Goal: Information Seeking & Learning: Learn about a topic

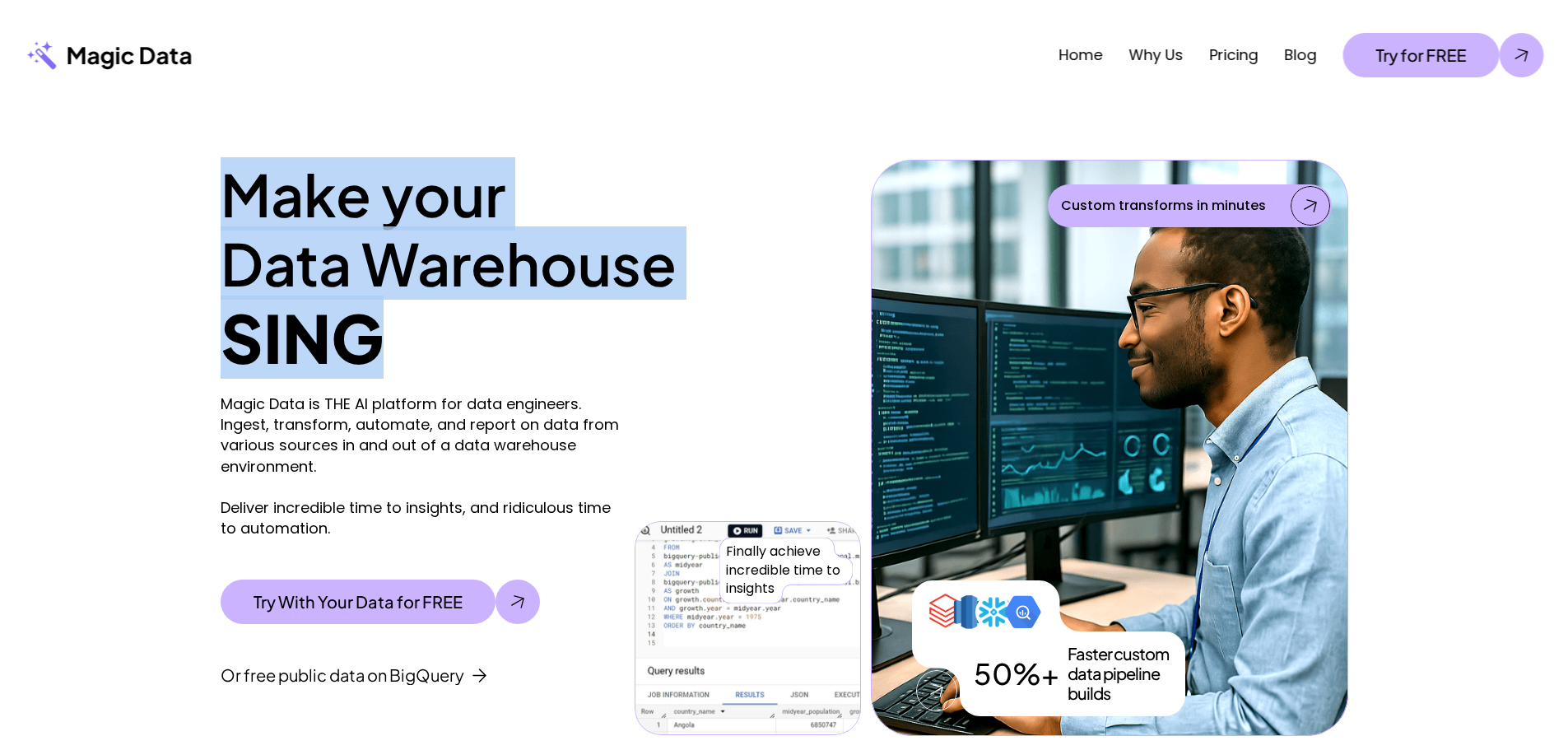
drag, startPoint x: 204, startPoint y: 167, endPoint x: 617, endPoint y: 328, distance: 443.3
click at [617, 328] on div "Make your Data Warehouse SING Magic Data is THE AI platform for data engineers.…" at bounding box center [784, 423] width 1568 height 625
click at [617, 328] on h1 "SING" at bounding box center [541, 337] width 641 height 79
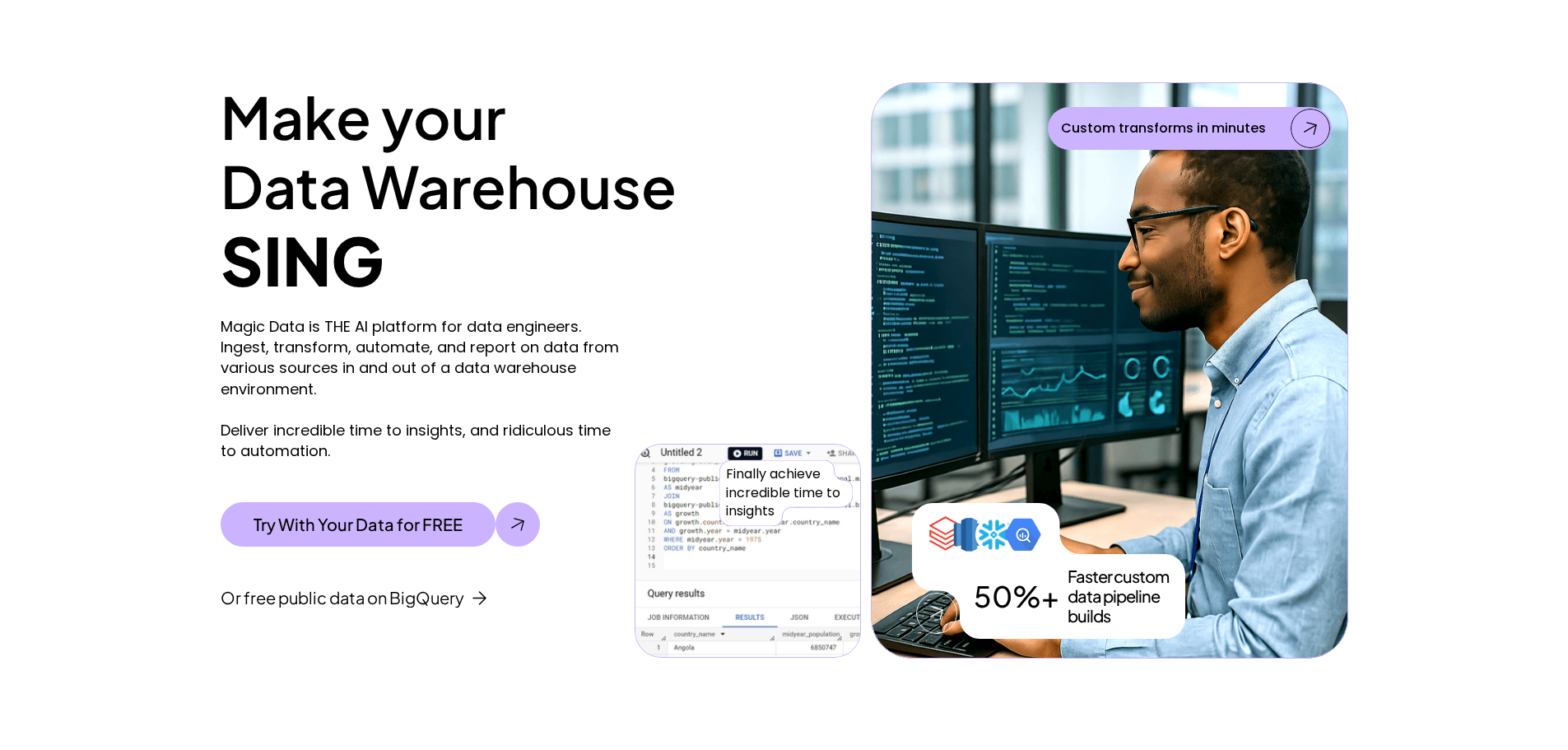
scroll to position [247, 0]
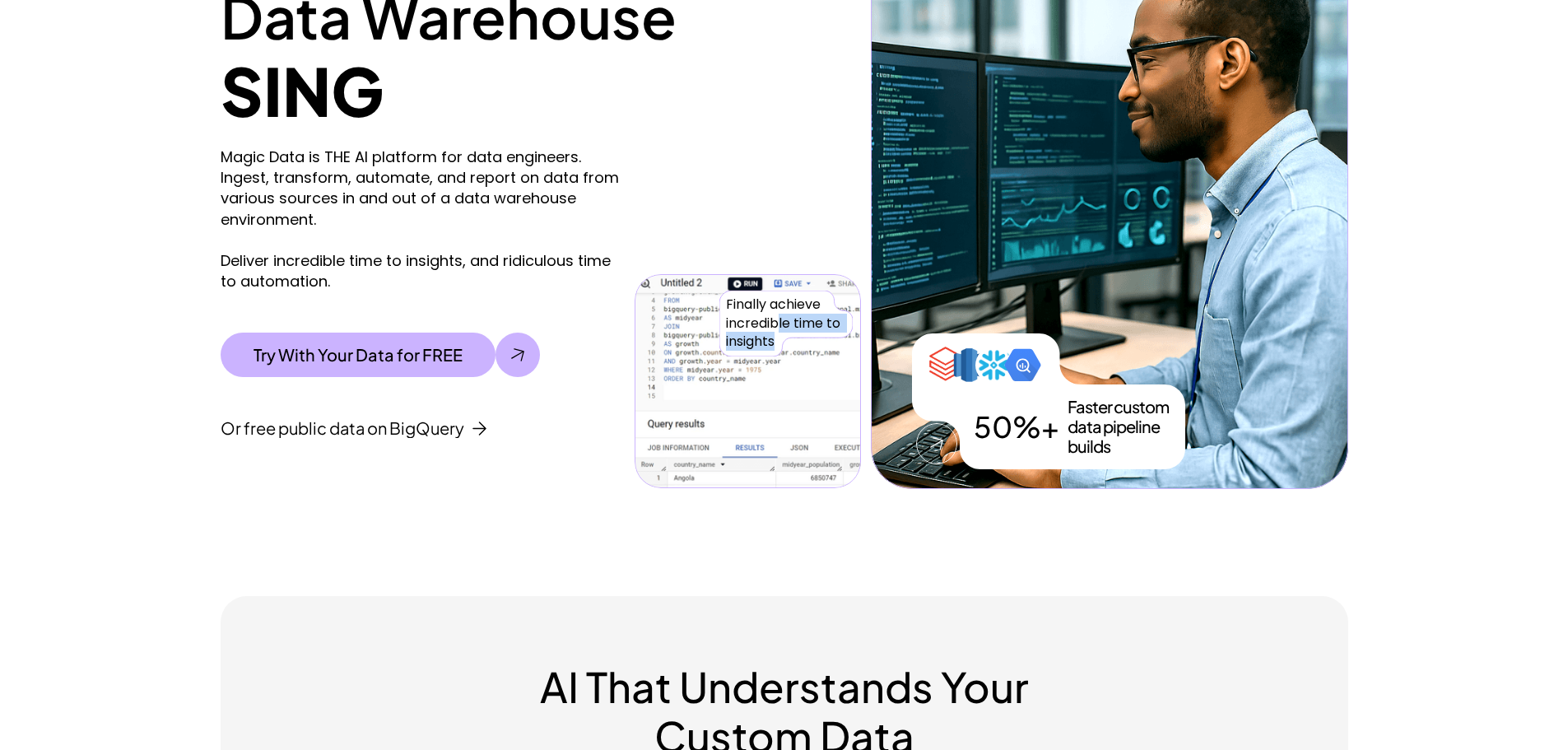
drag, startPoint x: 795, startPoint y: 335, endPoint x: 780, endPoint y: 322, distance: 19.8
click at [780, 322] on p "Finally achieve incredible time to insights" at bounding box center [786, 322] width 120 height 55
click at [1129, 419] on p "Faster custom data pipeline builds" at bounding box center [1129, 426] width 122 height 59
click at [1129, 420] on p "Faster custom data pipeline builds" at bounding box center [1129, 426] width 122 height 59
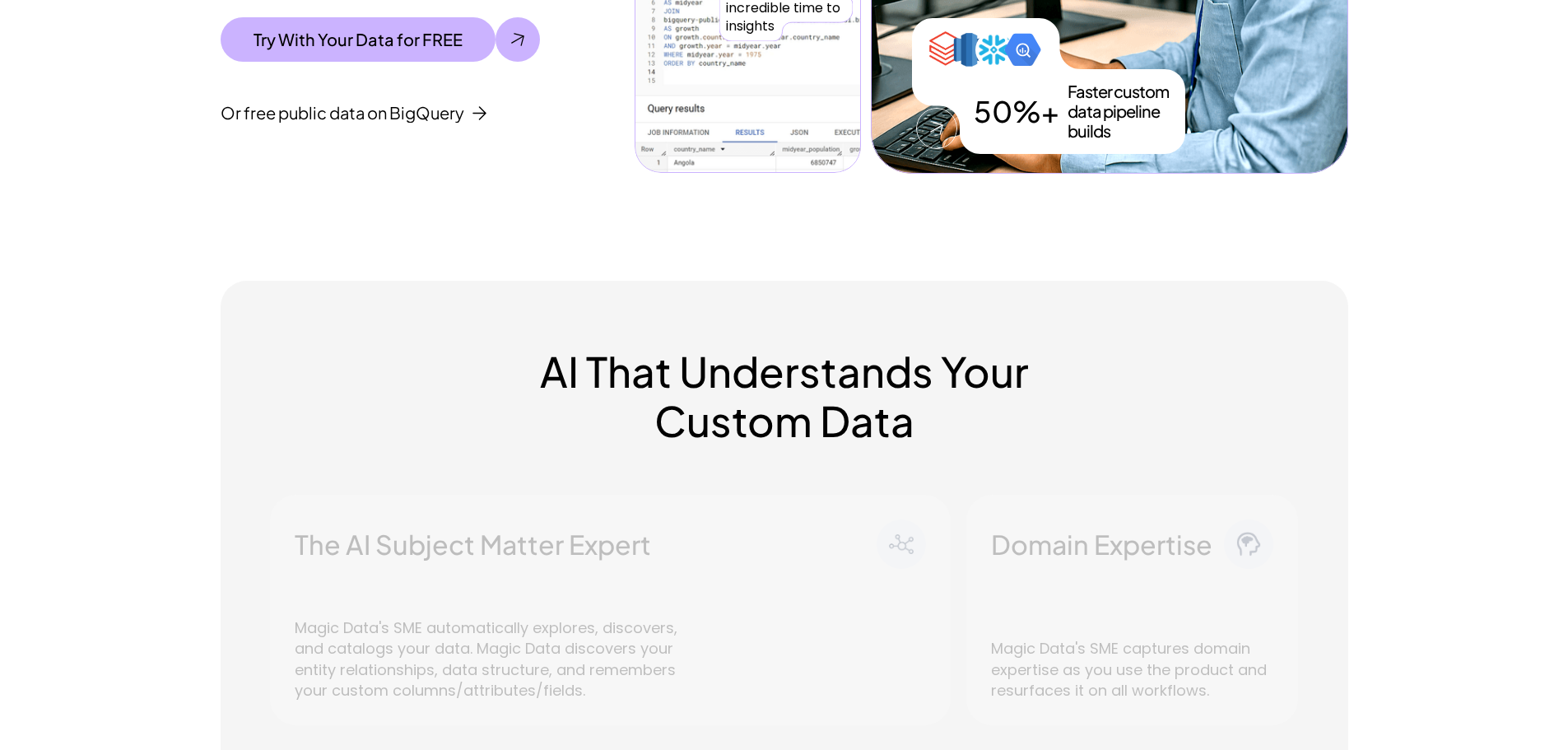
scroll to position [576, 0]
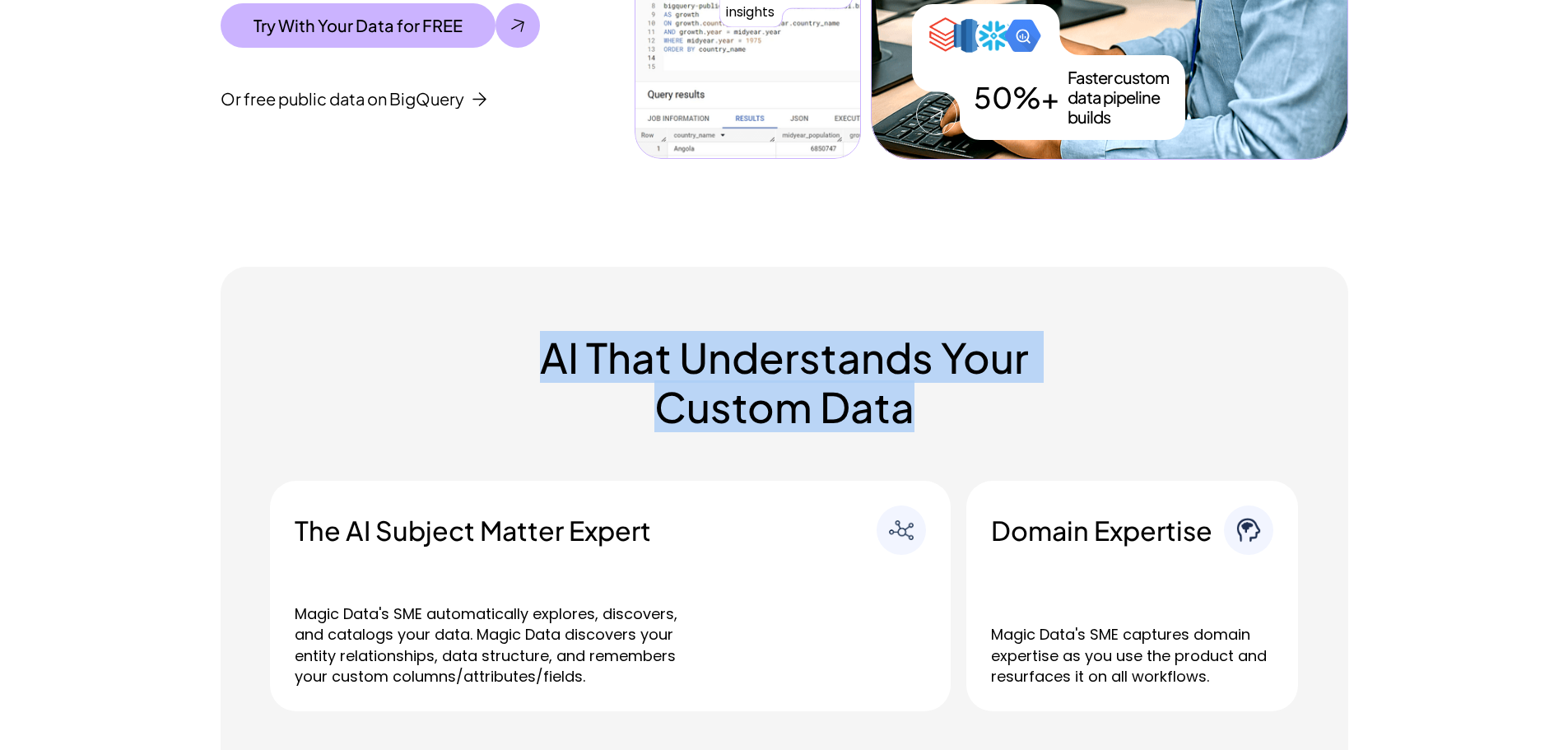
drag, startPoint x: 482, startPoint y: 371, endPoint x: 940, endPoint y: 423, distance: 460.9
click at [940, 423] on div "AI That Understands Your Custom Data The AI Subject Matter Expert Magic Data's …" at bounding box center [784, 645] width 1128 height 757
click at [940, 423] on h2 "AI That Understands Your Custom Data" at bounding box center [784, 382] width 560 height 99
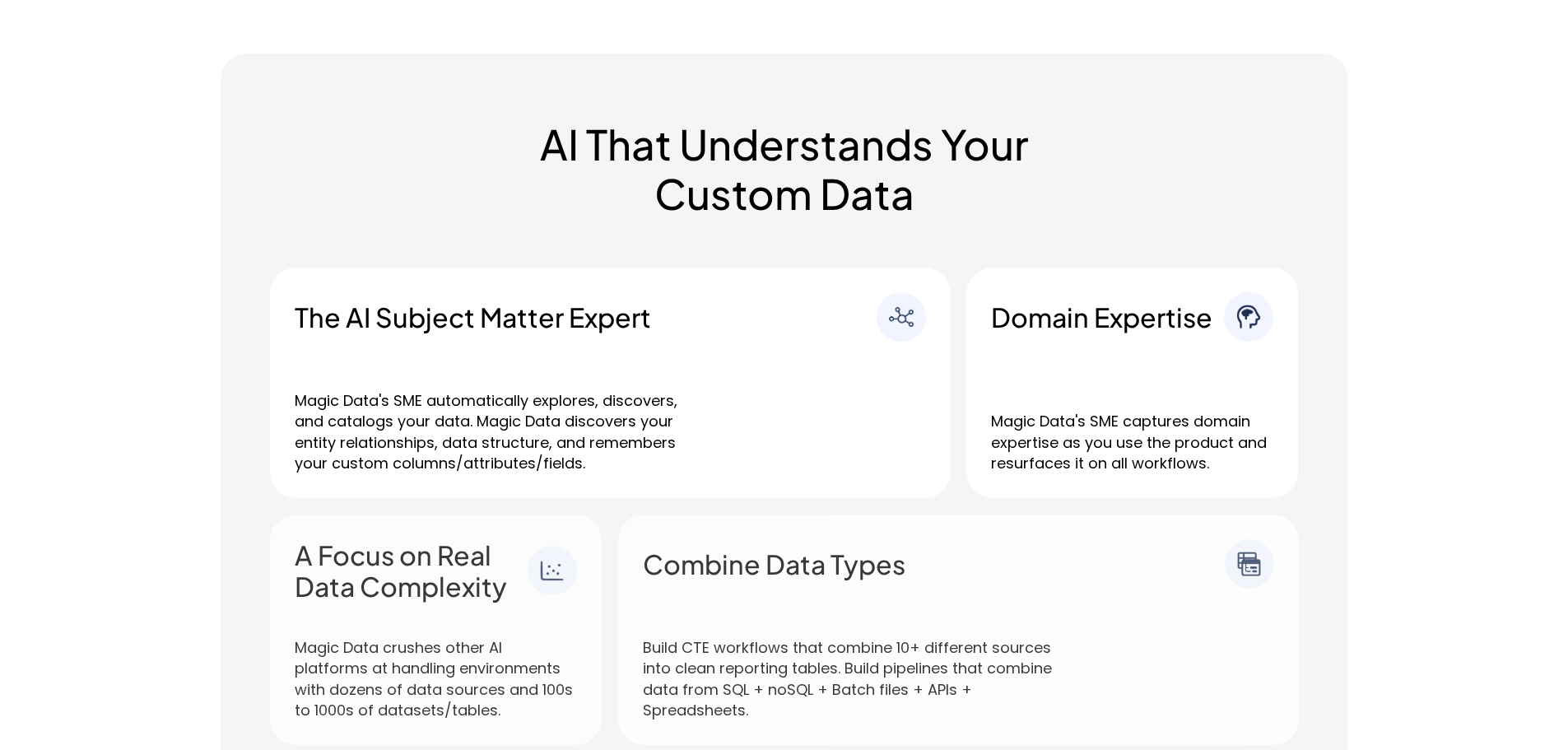
scroll to position [823, 0]
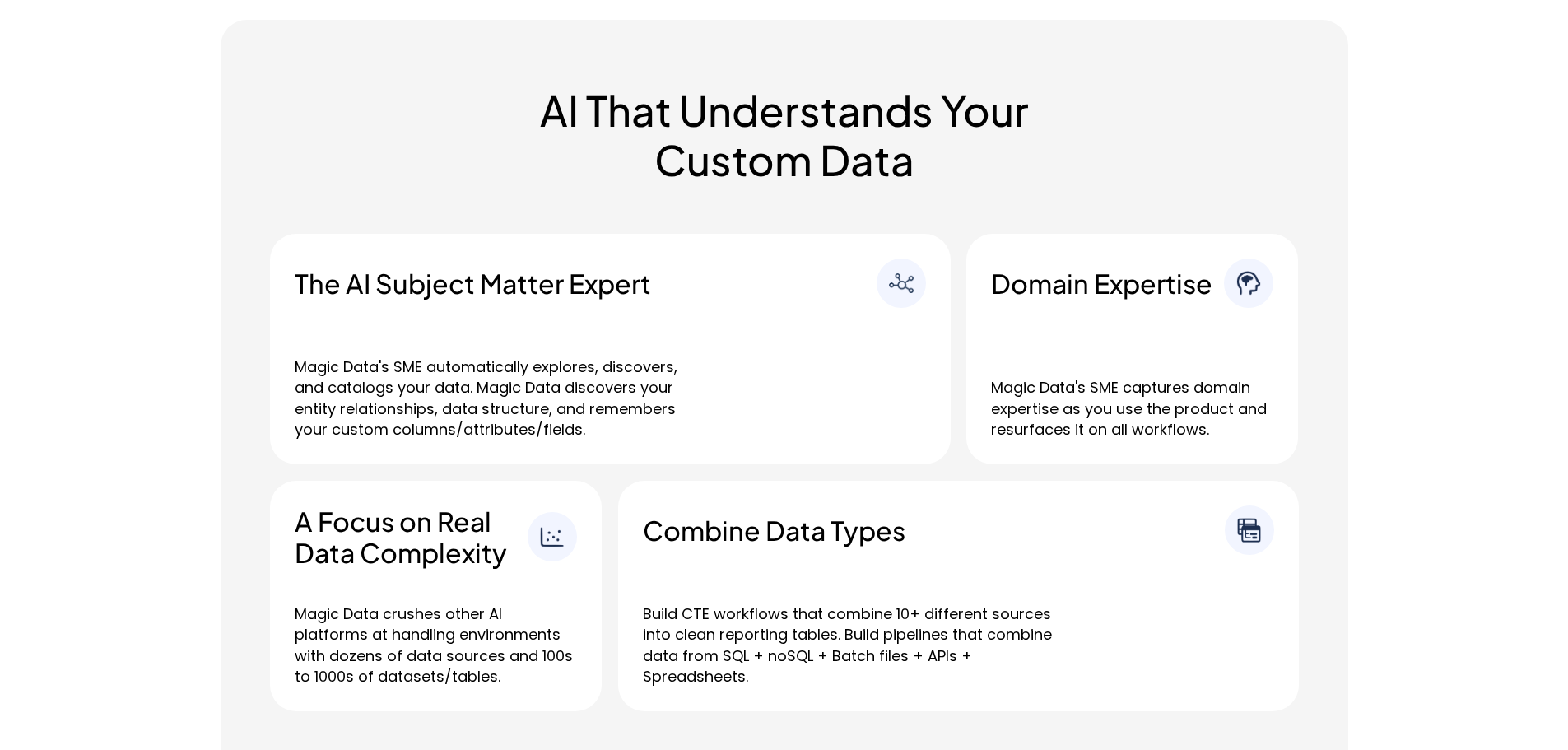
drag, startPoint x: 704, startPoint y: 333, endPoint x: 749, endPoint y: 322, distance: 46.3
click at [705, 333] on div "The AI Subject Matter Expert Magic Data's SME automatically explores, discovers…" at bounding box center [610, 348] width 681 height 231
click at [903, 292] on img at bounding box center [901, 283] width 25 height 25
click at [675, 362] on p "Magic Data's SME automatically explores, discovers, and catalogs your data. Mag…" at bounding box center [500, 397] width 412 height 83
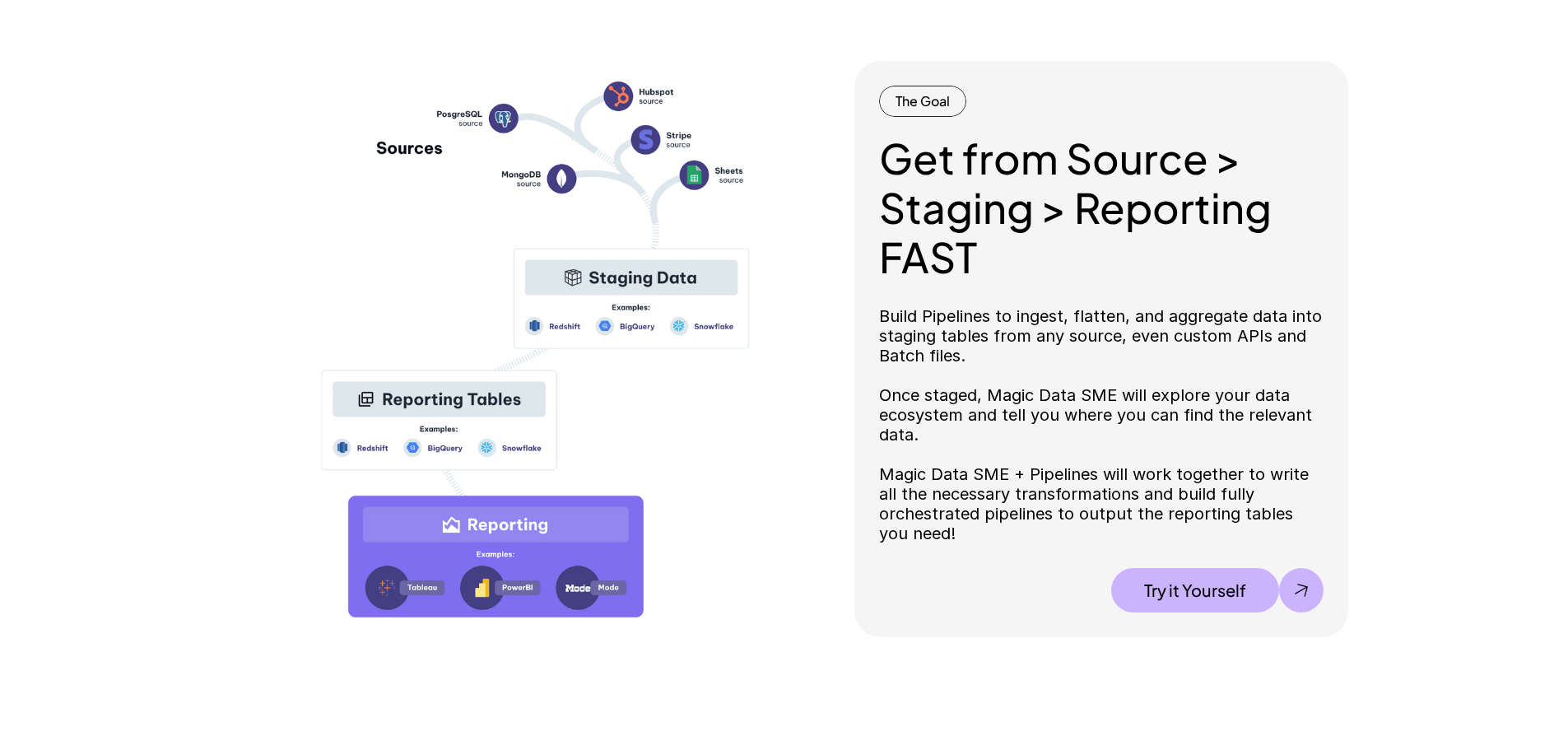
scroll to position [1564, 0]
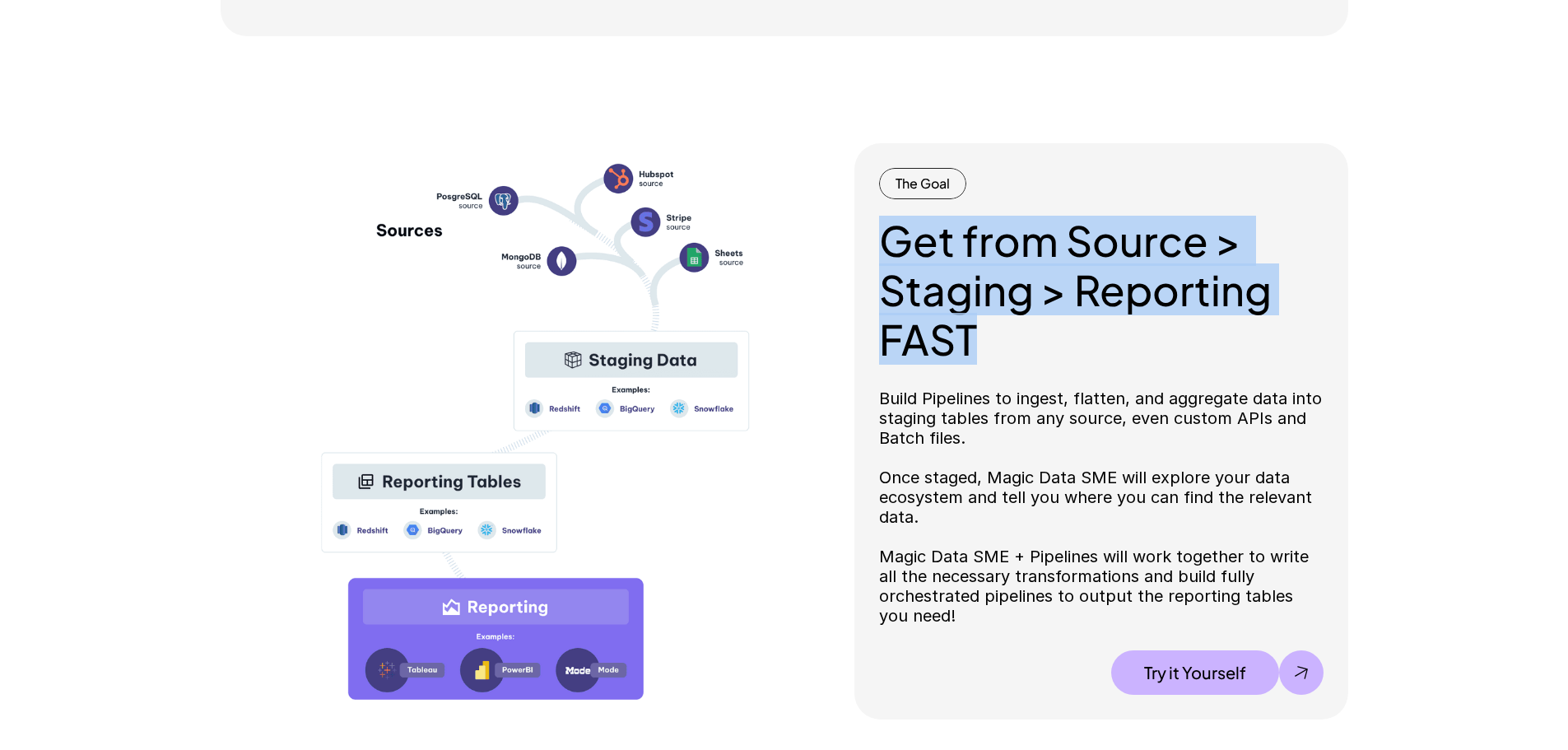
drag, startPoint x: 917, startPoint y: 282, endPoint x: 1056, endPoint y: 356, distance: 157.5
click at [1056, 356] on div "The Goal Get from Source > Staging > Reporting FAST Build Pipelines to ingest, …" at bounding box center [1101, 432] width 494 height 576
click at [1056, 356] on h2 "Get from Source > Staging > Reporting FAST" at bounding box center [1101, 289] width 444 height 148
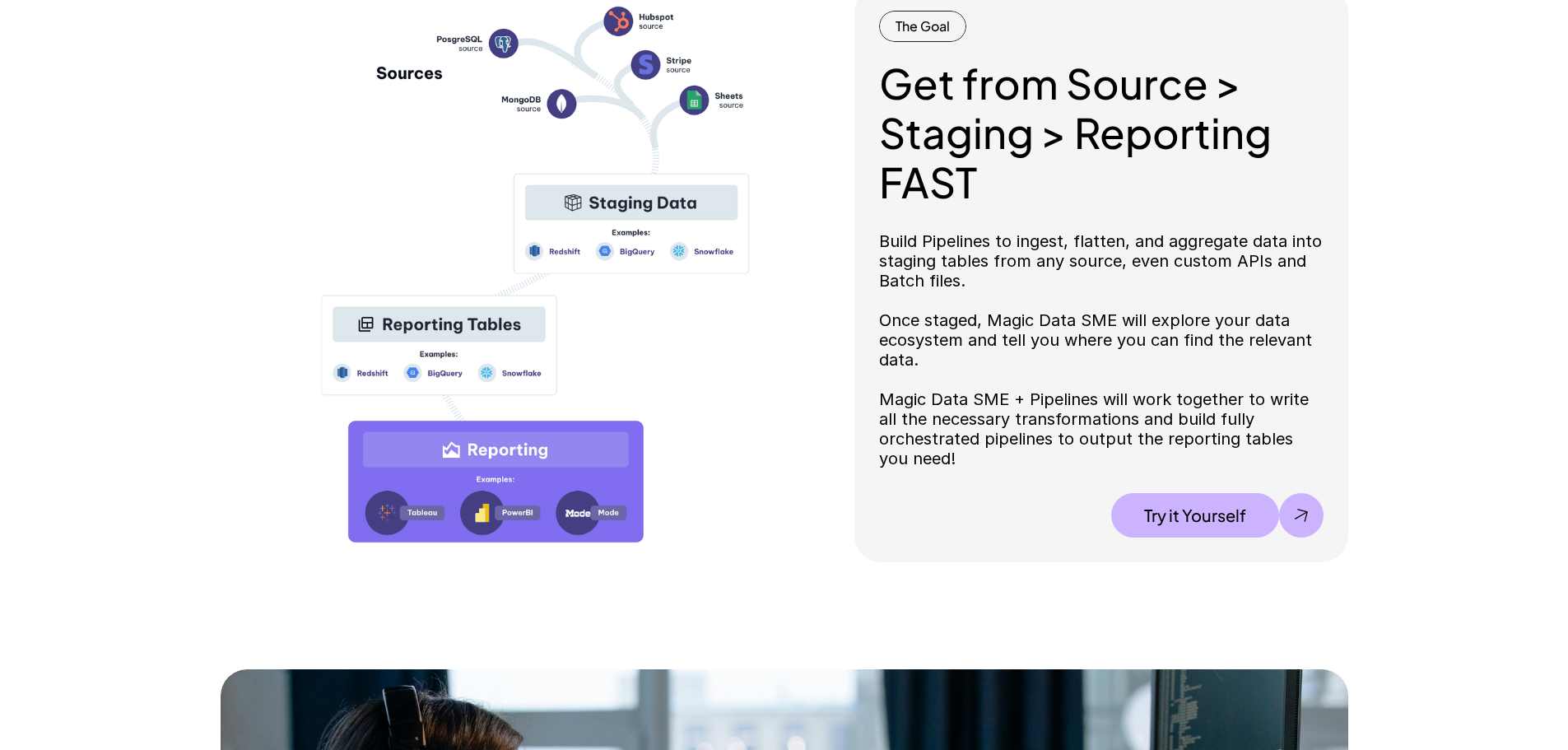
scroll to position [1728, 0]
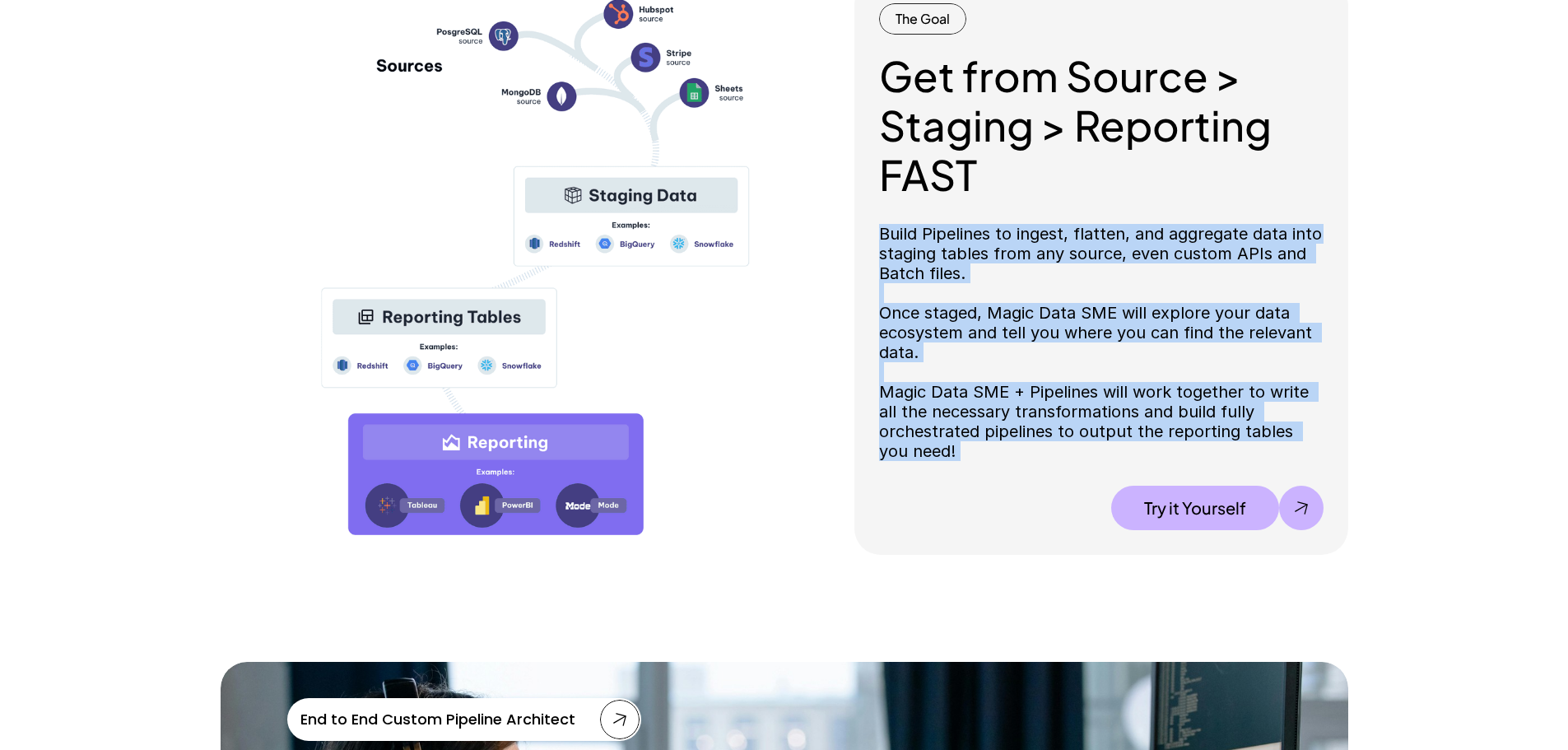
drag, startPoint x: 891, startPoint y: 242, endPoint x: 1063, endPoint y: 472, distance: 287.2
click at [1063, 472] on div "The Goal Get from Source > Staging > Reporting FAST Build Pipelines to ingest, …" at bounding box center [1101, 266] width 494 height 576
click at [1061, 470] on div "Get from Source > Staging > Reporting FAST Build Pipelines to ingest, flatten, …" at bounding box center [1101, 291] width 444 height 479
drag, startPoint x: 1061, startPoint y: 470, endPoint x: 877, endPoint y: 214, distance: 315.3
click at [876, 212] on div "The Goal Get from Source > Staging > Reporting FAST Build Pipelines to ingest, …" at bounding box center [1101, 266] width 494 height 576
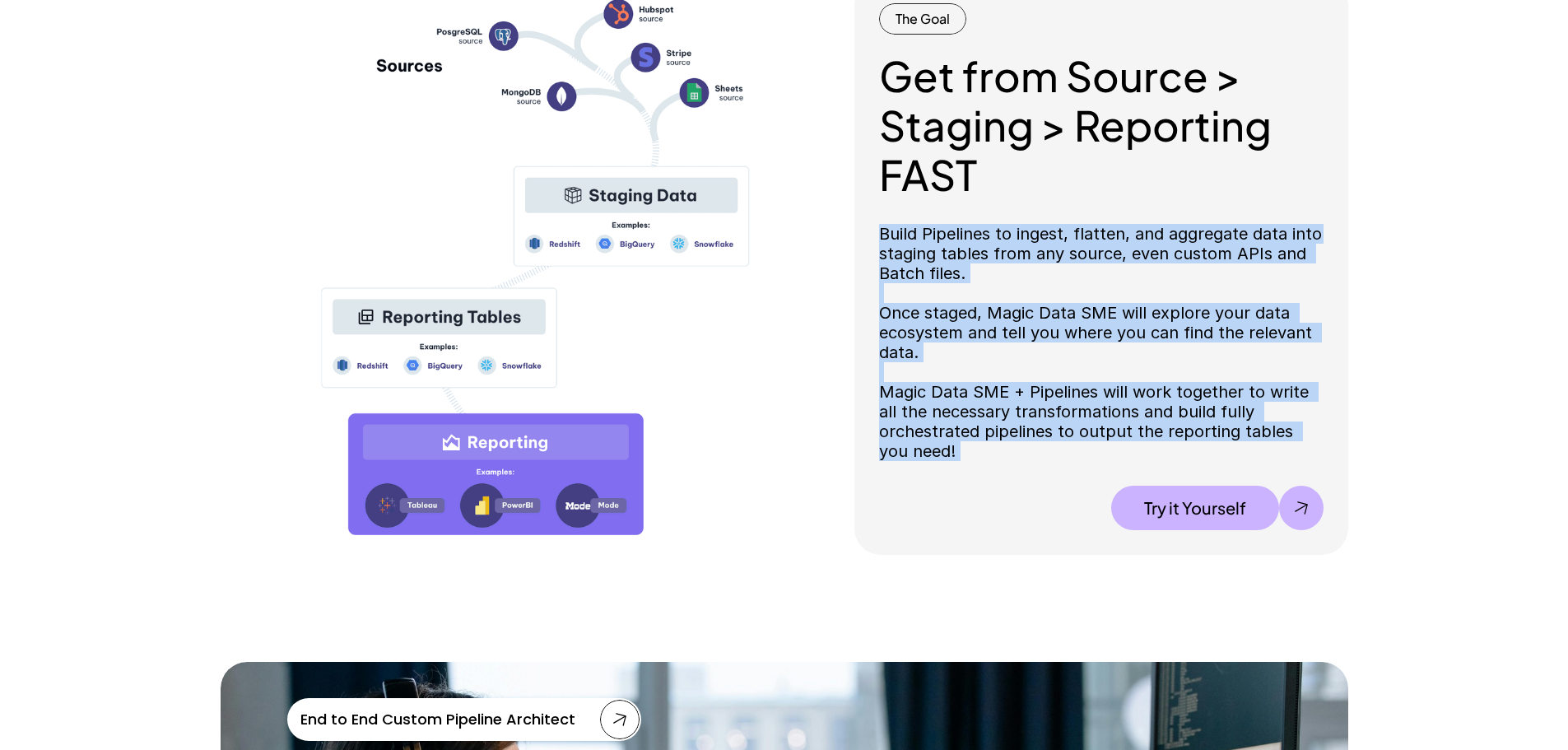
click at [878, 217] on div "The Goal Get from Source > Staging > Reporting FAST Build Pipelines to ingest, …" at bounding box center [1101, 266] width 494 height 576
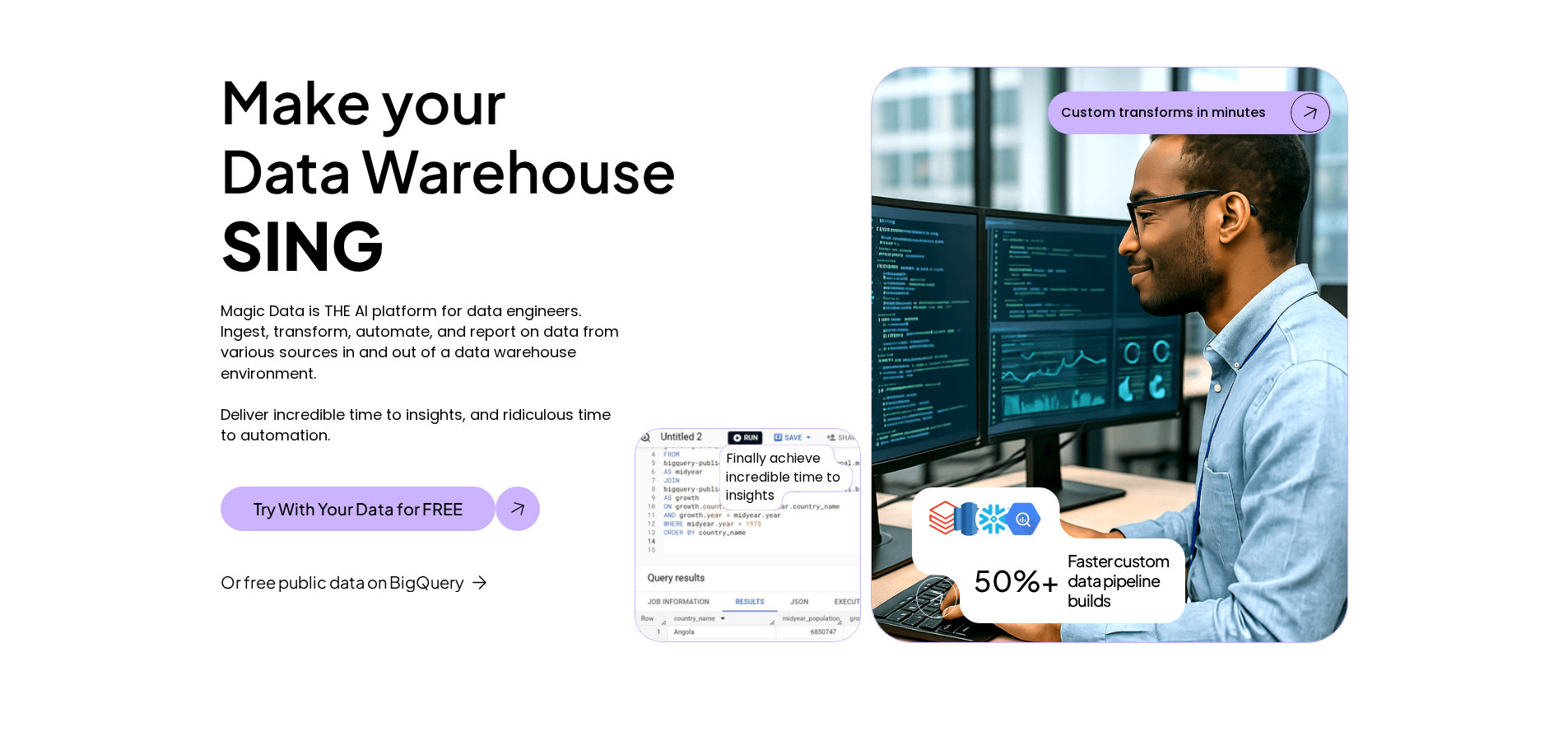
scroll to position [0, 0]
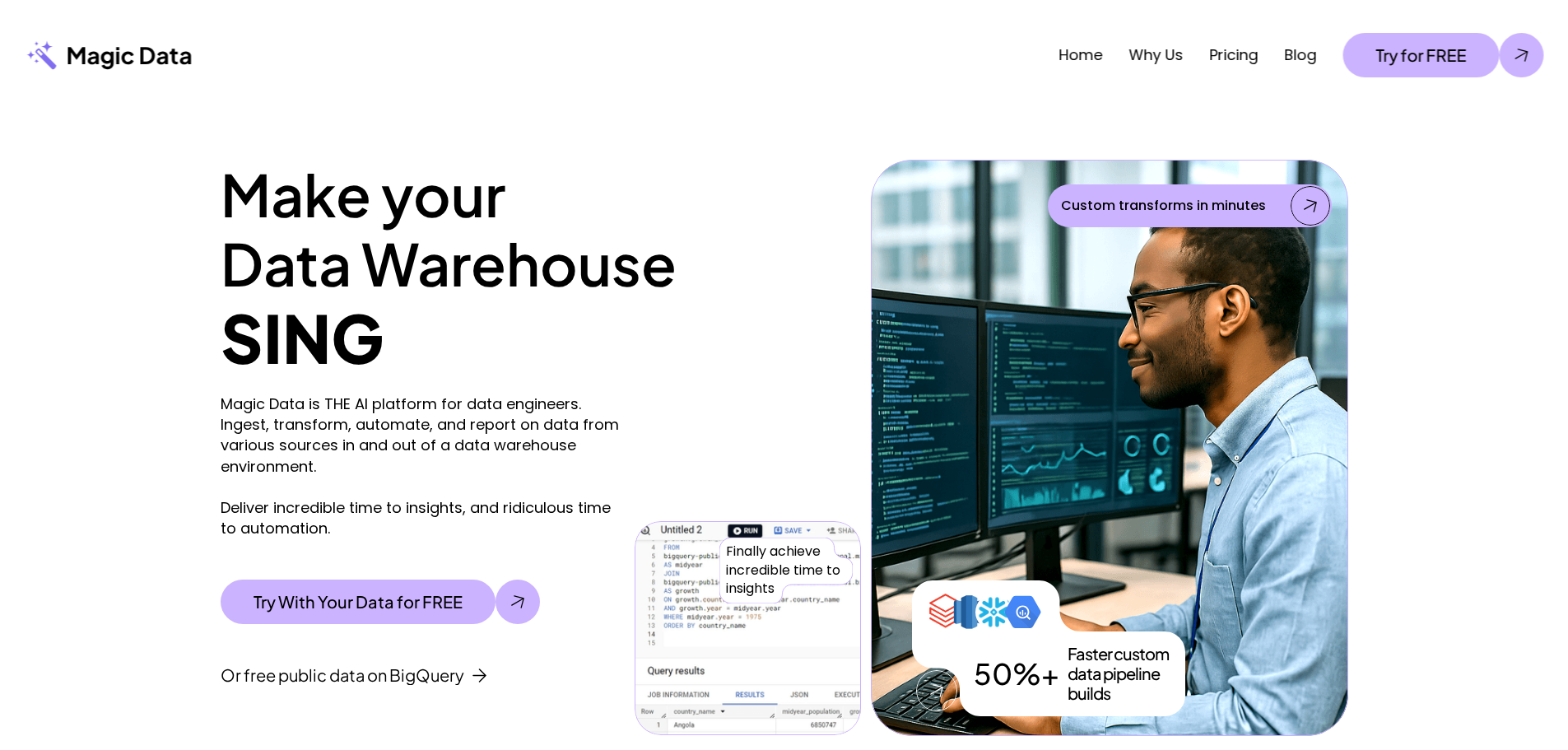
click at [603, 516] on p "Magic Data is THE AI platform for data engineers. Ingest, transform, automate, …" at bounding box center [424, 465] width 406 height 144
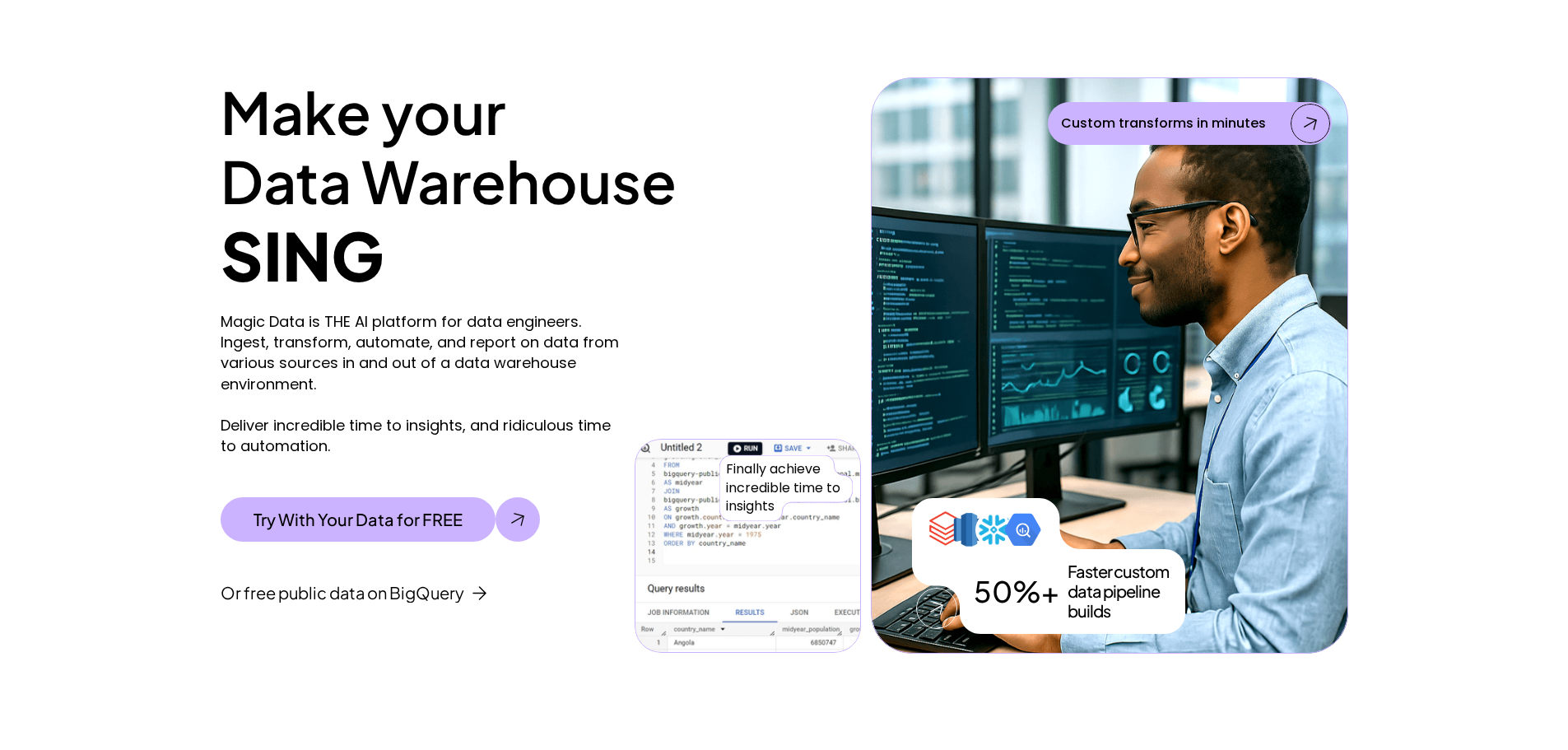
click at [749, 452] on img at bounding box center [748, 545] width 226 height 214
click at [719, 395] on div "Magic Data is THE AI platform for data engineers. Ingest, transform, automate, …" at bounding box center [541, 474] width 641 height 359
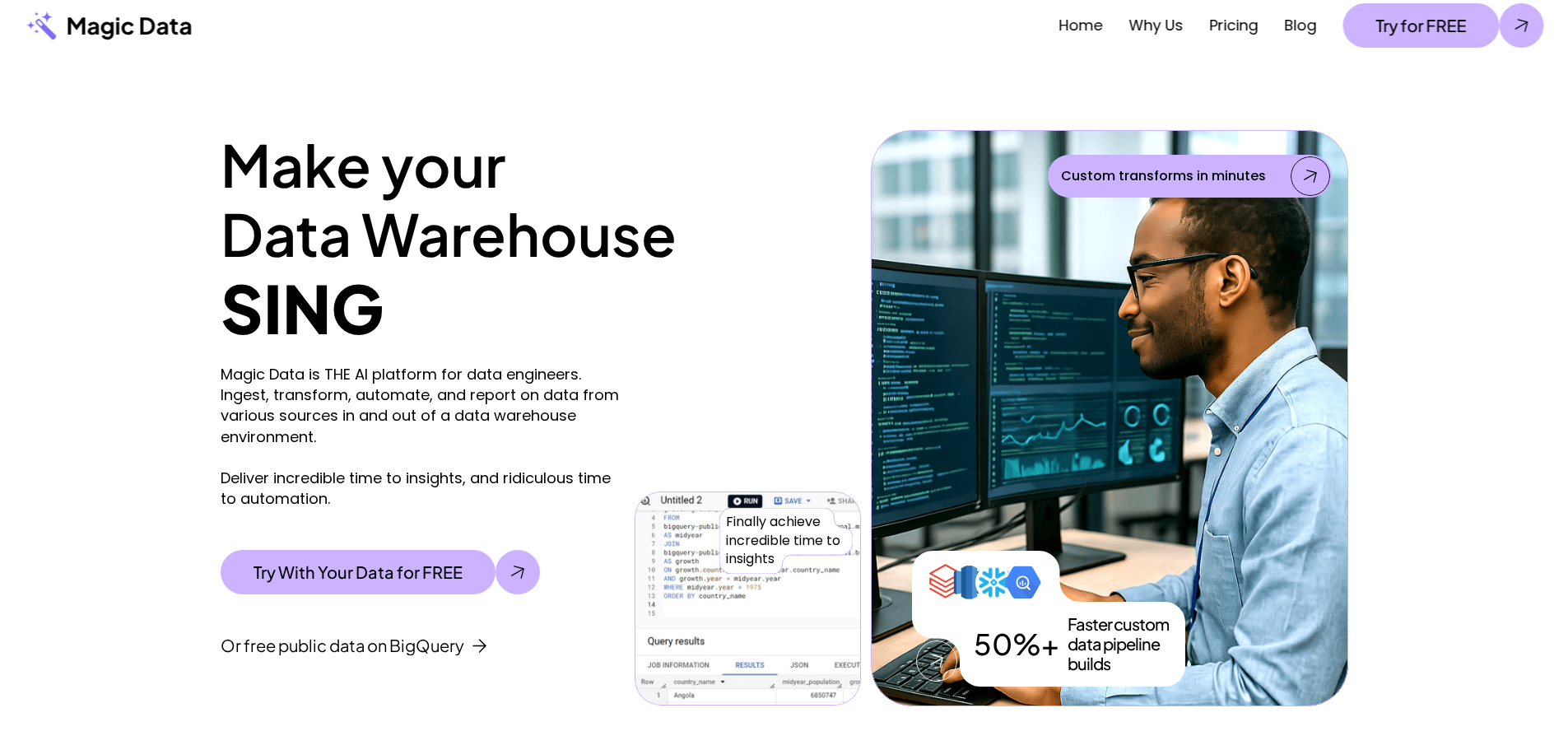
scroll to position [0, 0]
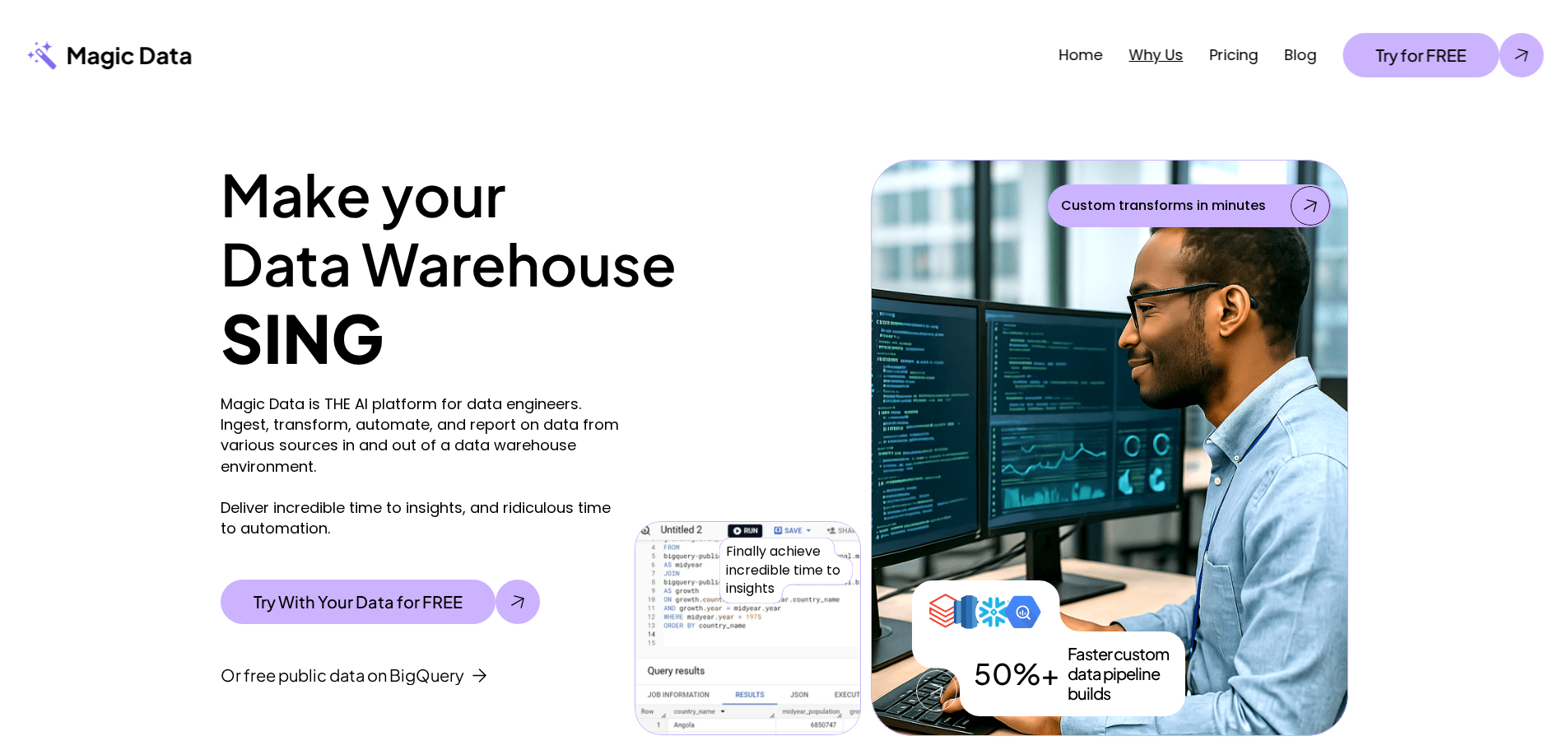
click at [1166, 57] on link "Why Us" at bounding box center [1155, 55] width 55 height 21
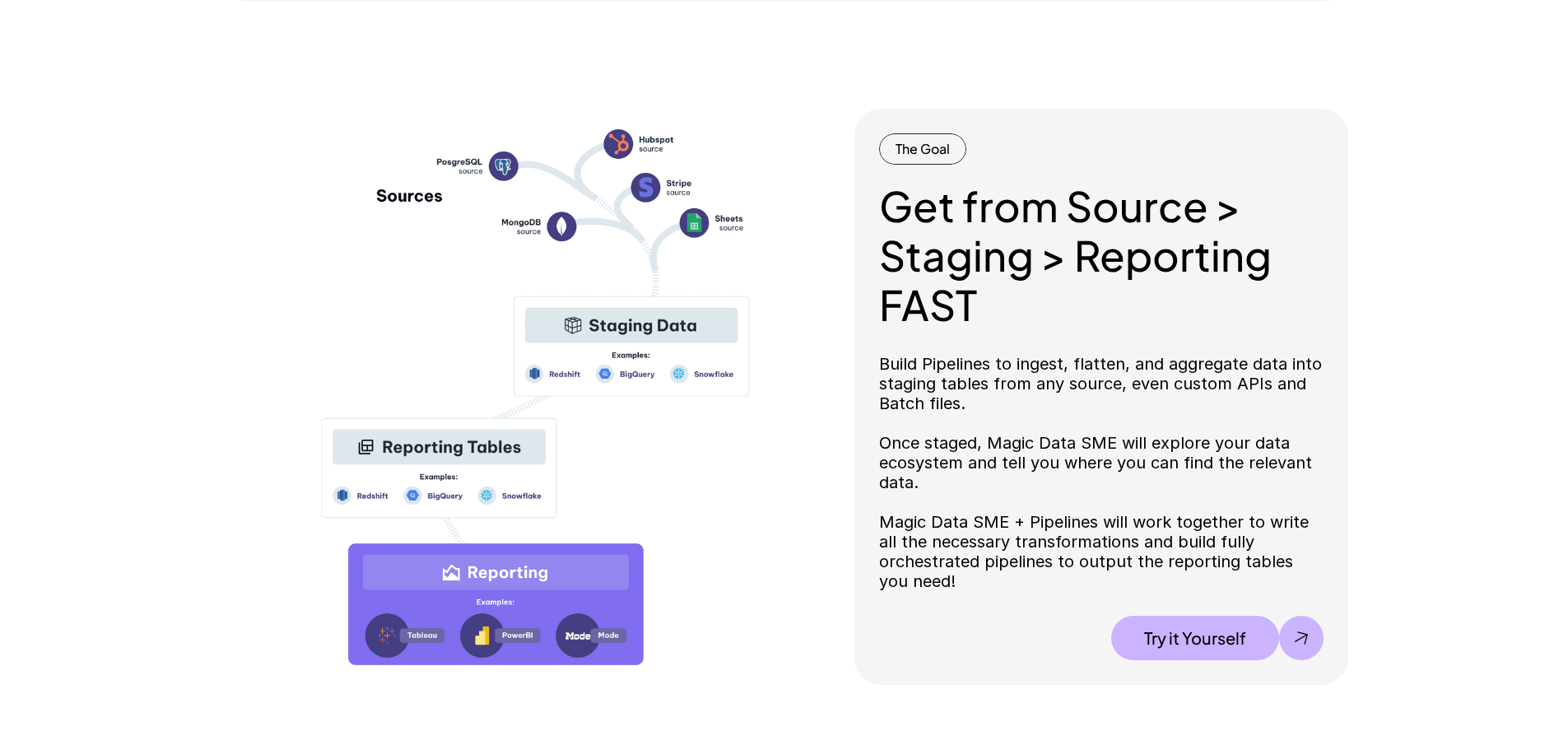
scroll to position [1600, 0]
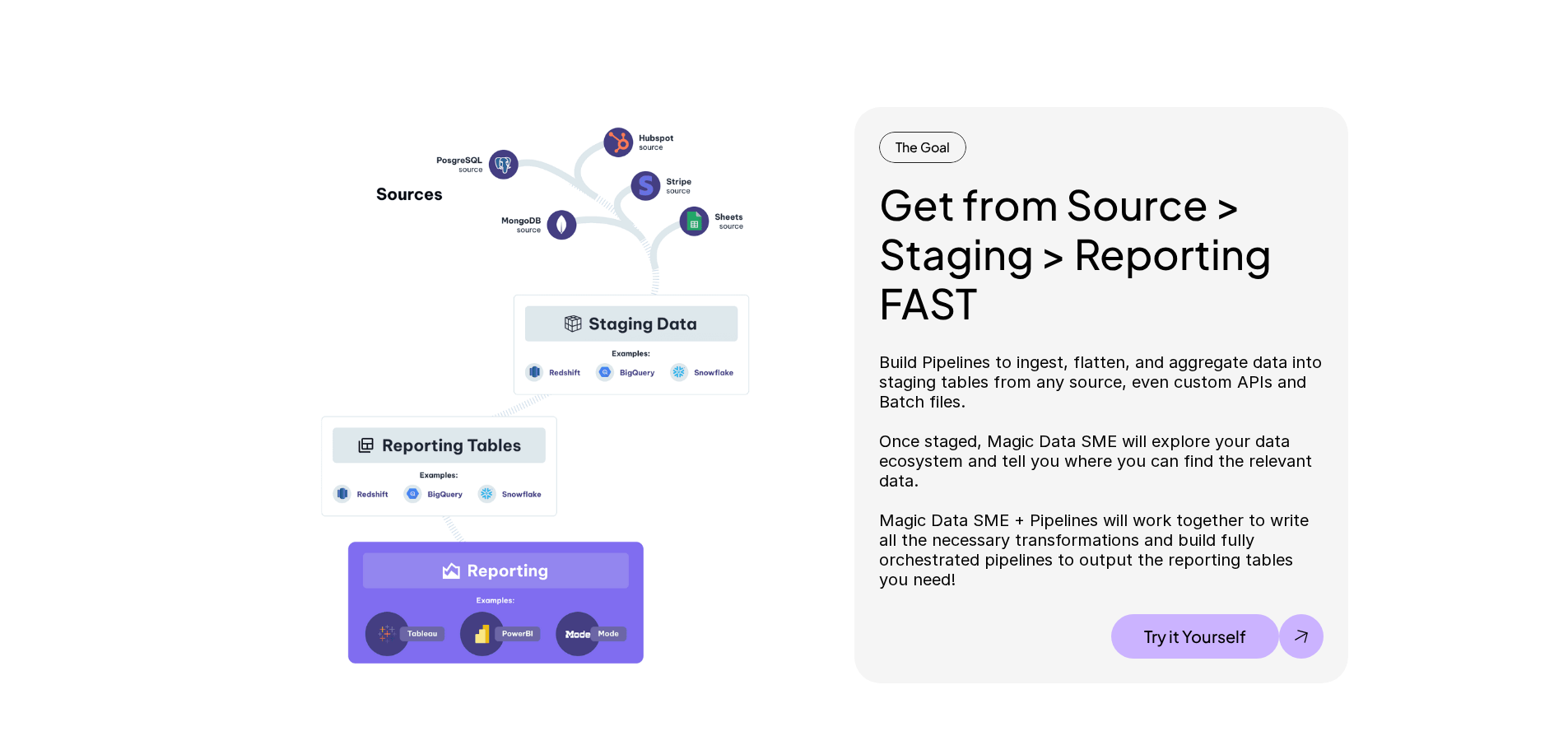
drag, startPoint x: 884, startPoint y: 353, endPoint x: 1099, endPoint y: 407, distance: 221.7
click at [1099, 407] on p "Build Pipelines to ingest, flatten, and aggregate data into staging tables from…" at bounding box center [1101, 471] width 444 height 237
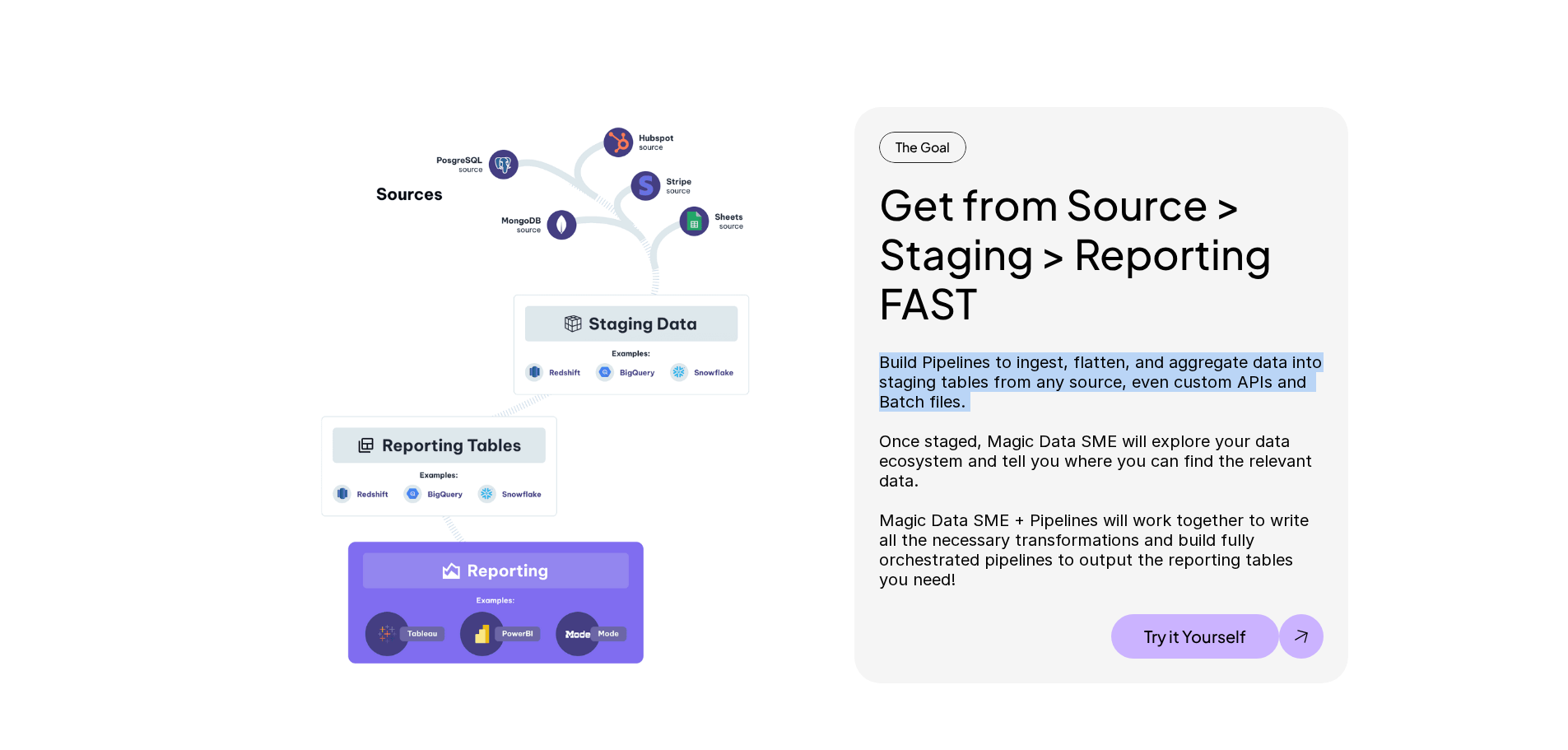
drag, startPoint x: 1099, startPoint y: 406, endPoint x: 1162, endPoint y: 308, distance: 116.5
click at [1162, 308] on div "Get from Source > Staging > Reporting FAST Build Pipelines to ingest, flatten, …" at bounding box center [1101, 419] width 444 height 479
click at [1163, 310] on h2 "Get from Source > Staging > Reporting FAST" at bounding box center [1101, 253] width 444 height 148
click at [1143, 321] on h2 "Get from Source > Staging > Reporting FAST" at bounding box center [1101, 253] width 444 height 148
drag, startPoint x: 1134, startPoint y: 332, endPoint x: 1085, endPoint y: 419, distance: 99.8
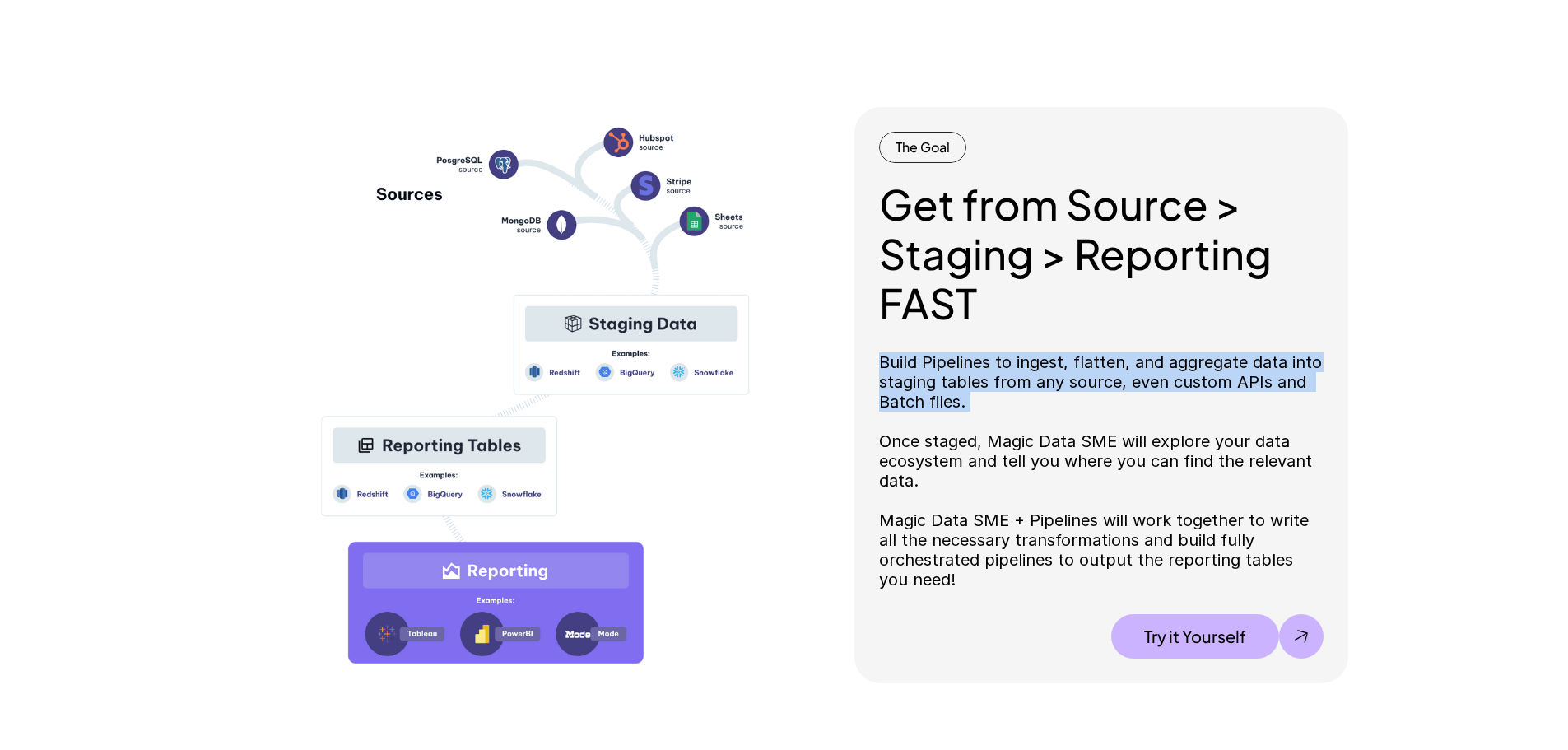
click at [1085, 419] on div "Get from Source > Staging > Reporting FAST Build Pipelines to ingest, flatten, …" at bounding box center [1101, 419] width 444 height 479
click at [1085, 419] on p "Build Pipelines to ingest, flatten, and aggregate data into staging tables from…" at bounding box center [1101, 471] width 444 height 237
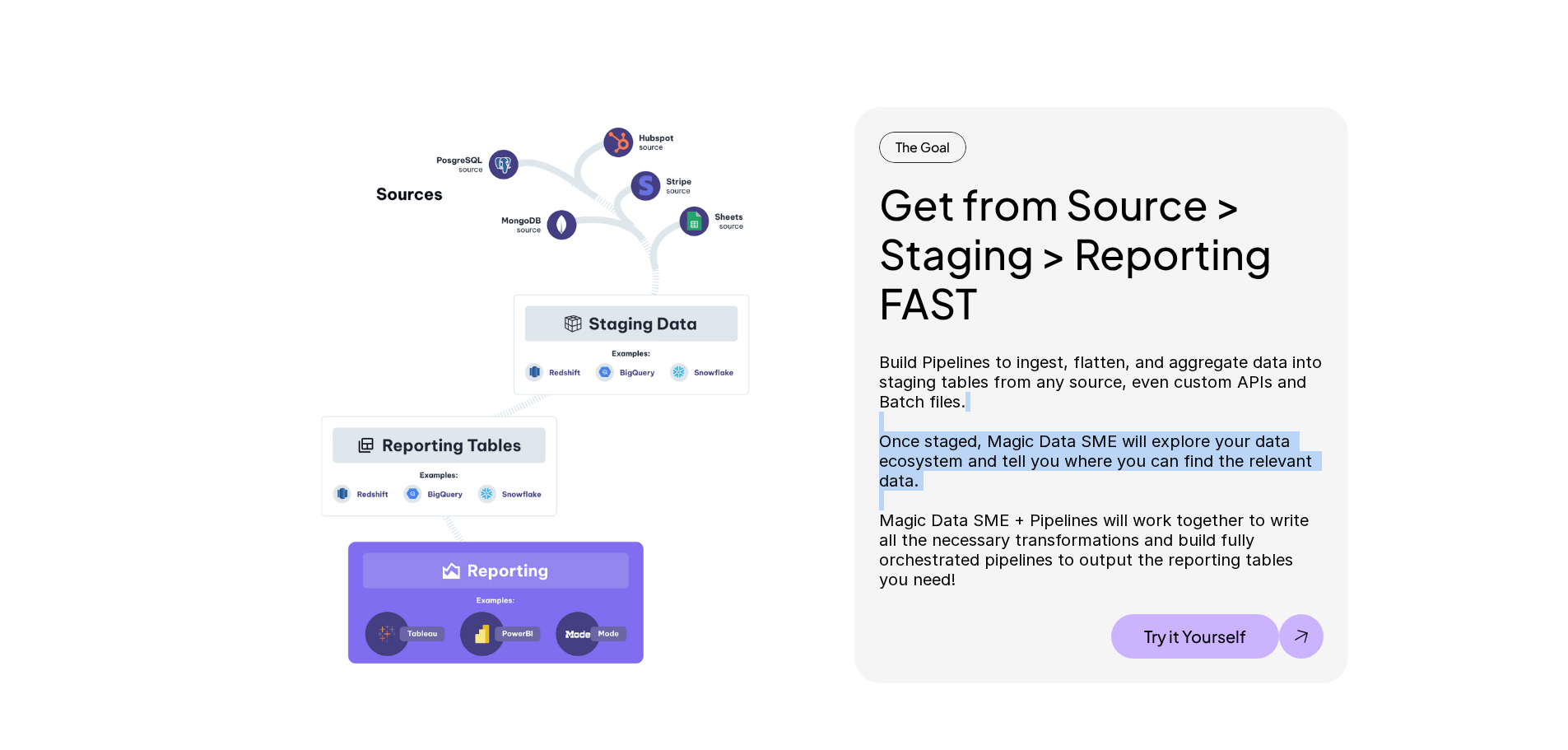
drag, startPoint x: 1086, startPoint y: 442, endPoint x: 1099, endPoint y: 498, distance: 57.5
click at [1099, 498] on p "Build Pipelines to ingest, flatten, and aggregate data into staging tables from…" at bounding box center [1101, 471] width 444 height 237
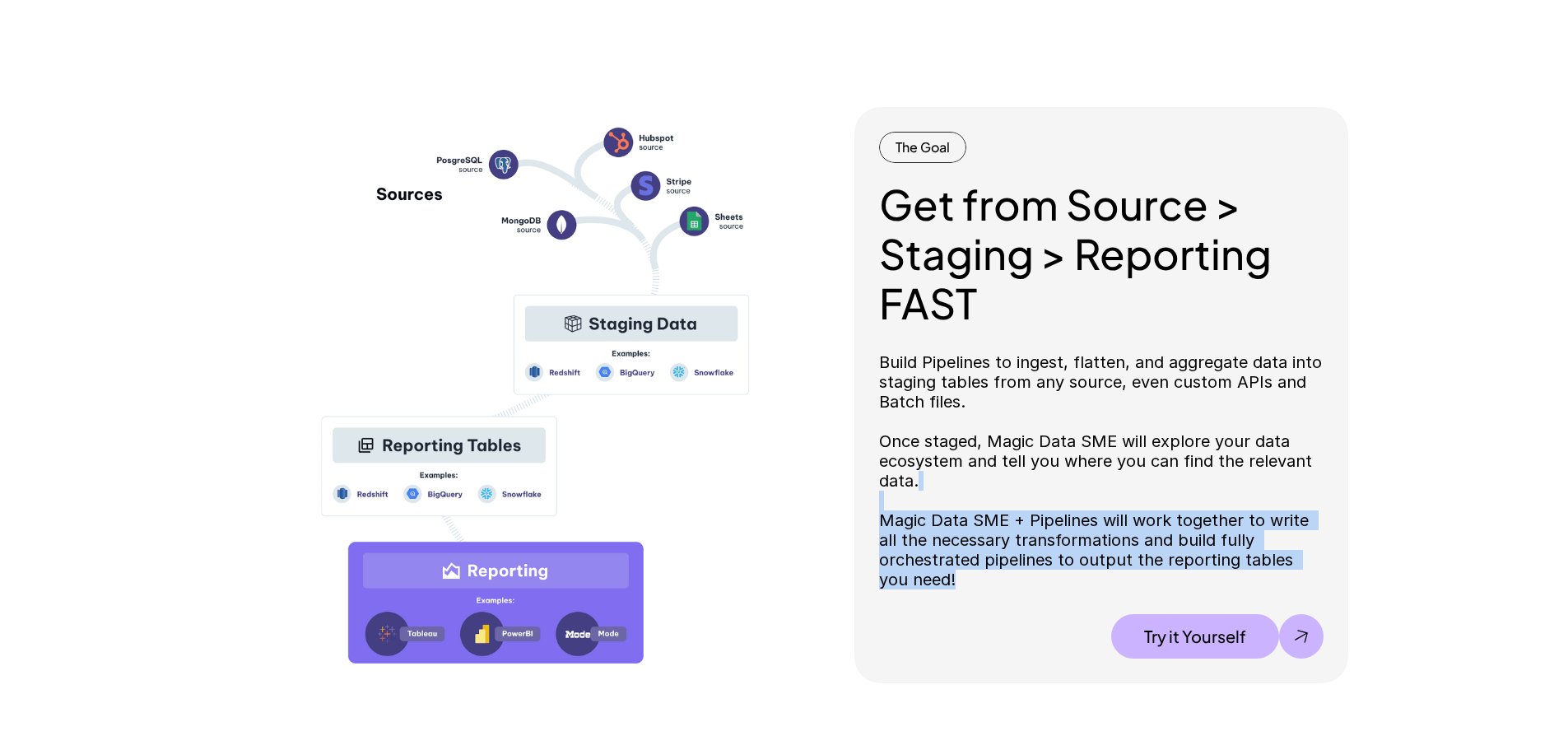
drag, startPoint x: 1100, startPoint y: 496, endPoint x: 1084, endPoint y: 601, distance: 106.2
click at [1084, 601] on div "Get from Source > Staging > Reporting FAST Build Pipelines to ingest, flatten, …" at bounding box center [1101, 419] width 444 height 479
click at [1082, 596] on div "Get from Source > Staging > Reporting FAST Build Pipelines to ingest, flatten, …" at bounding box center [1101, 419] width 444 height 479
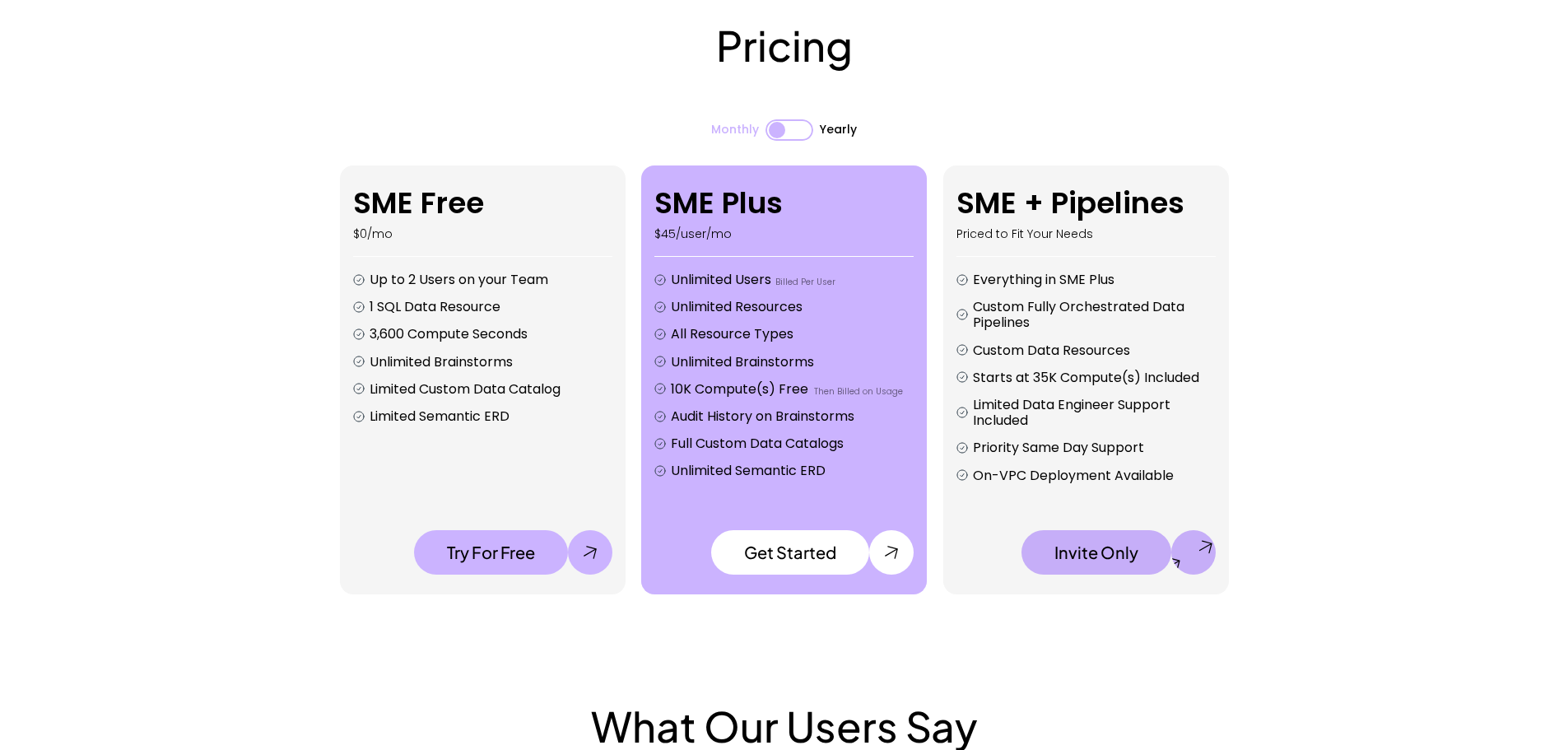
scroll to position [3081, 0]
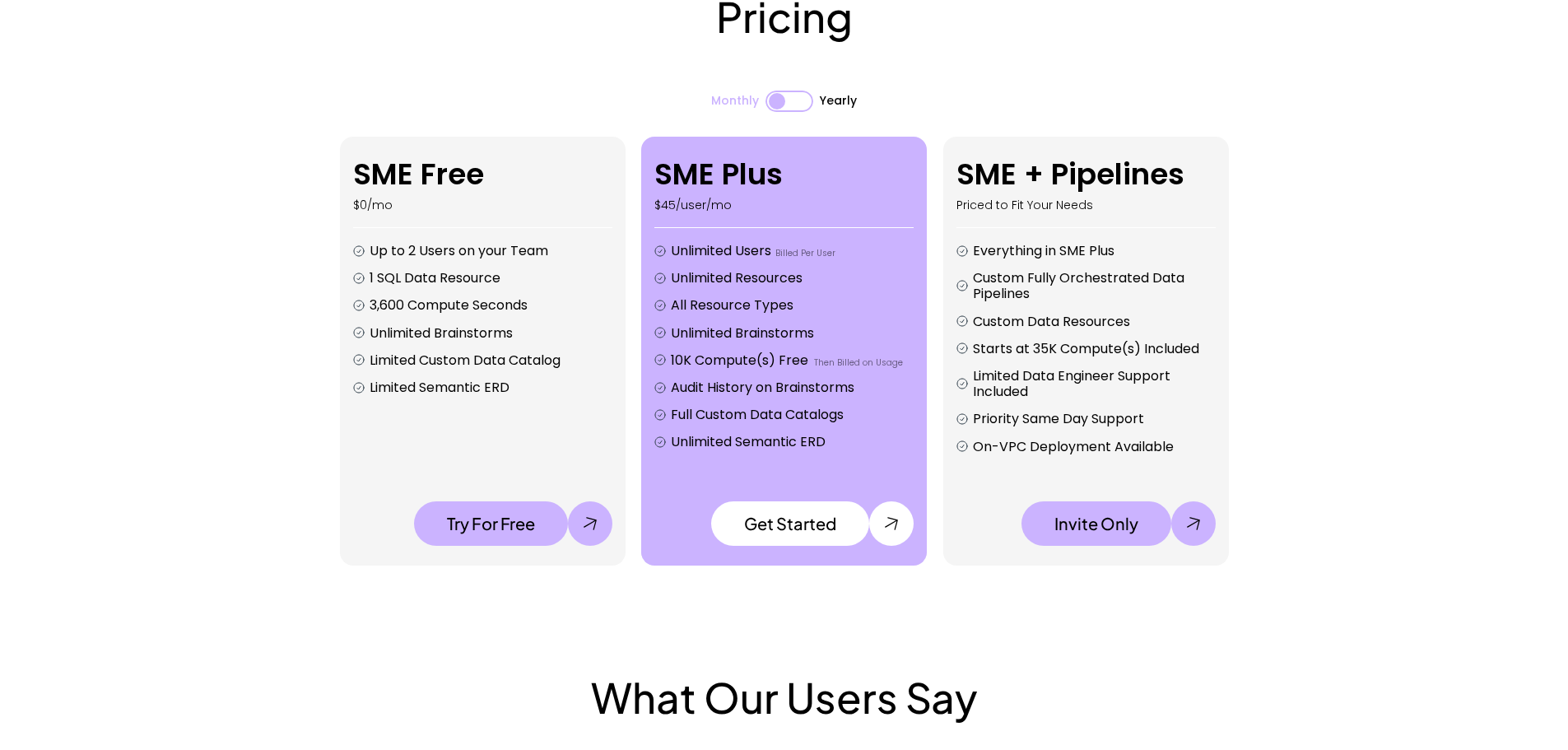
click at [781, 105] on div at bounding box center [777, 101] width 16 height 16
click at [790, 107] on div at bounding box center [789, 101] width 48 height 22
click at [790, 108] on div at bounding box center [789, 101] width 48 height 22
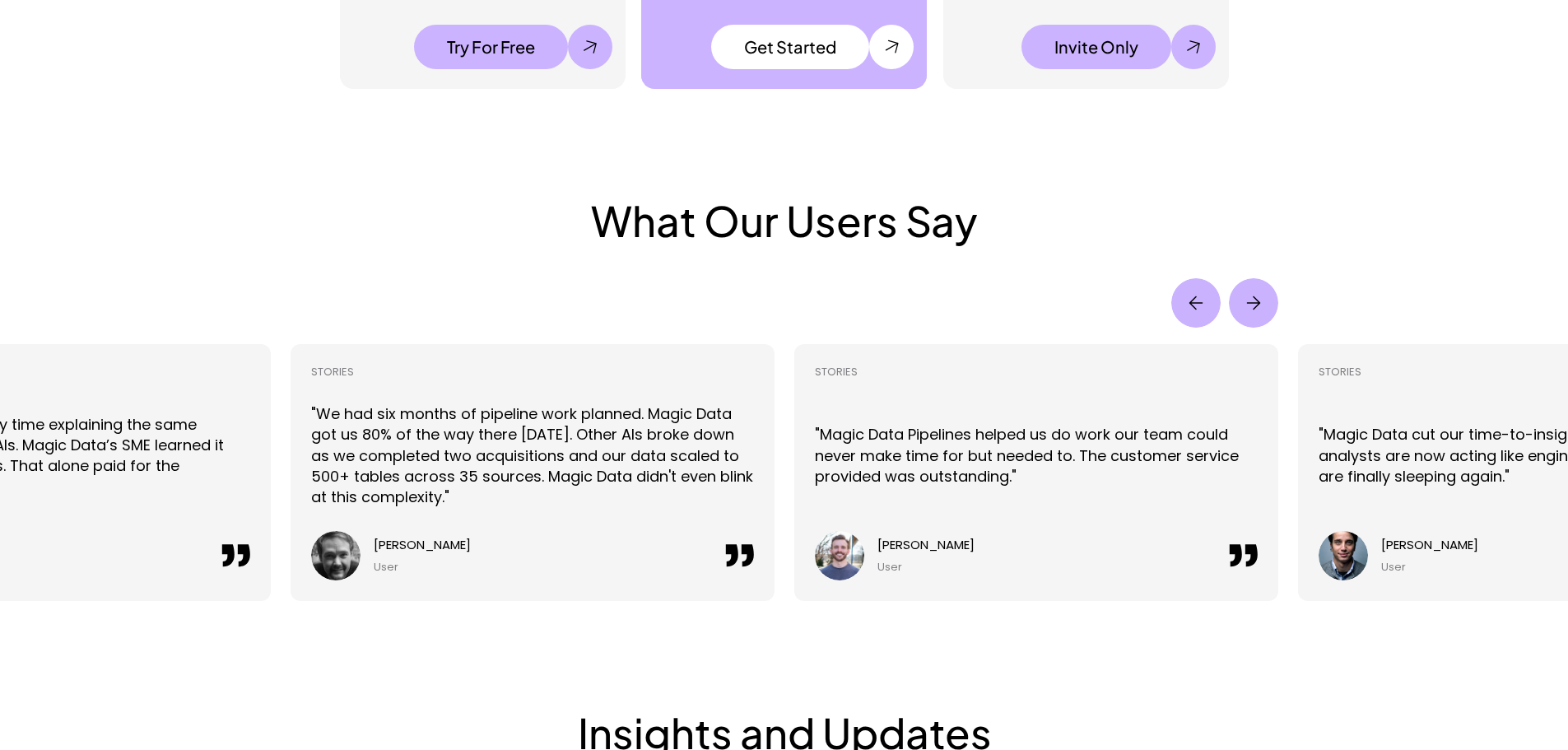
scroll to position [3574, 0]
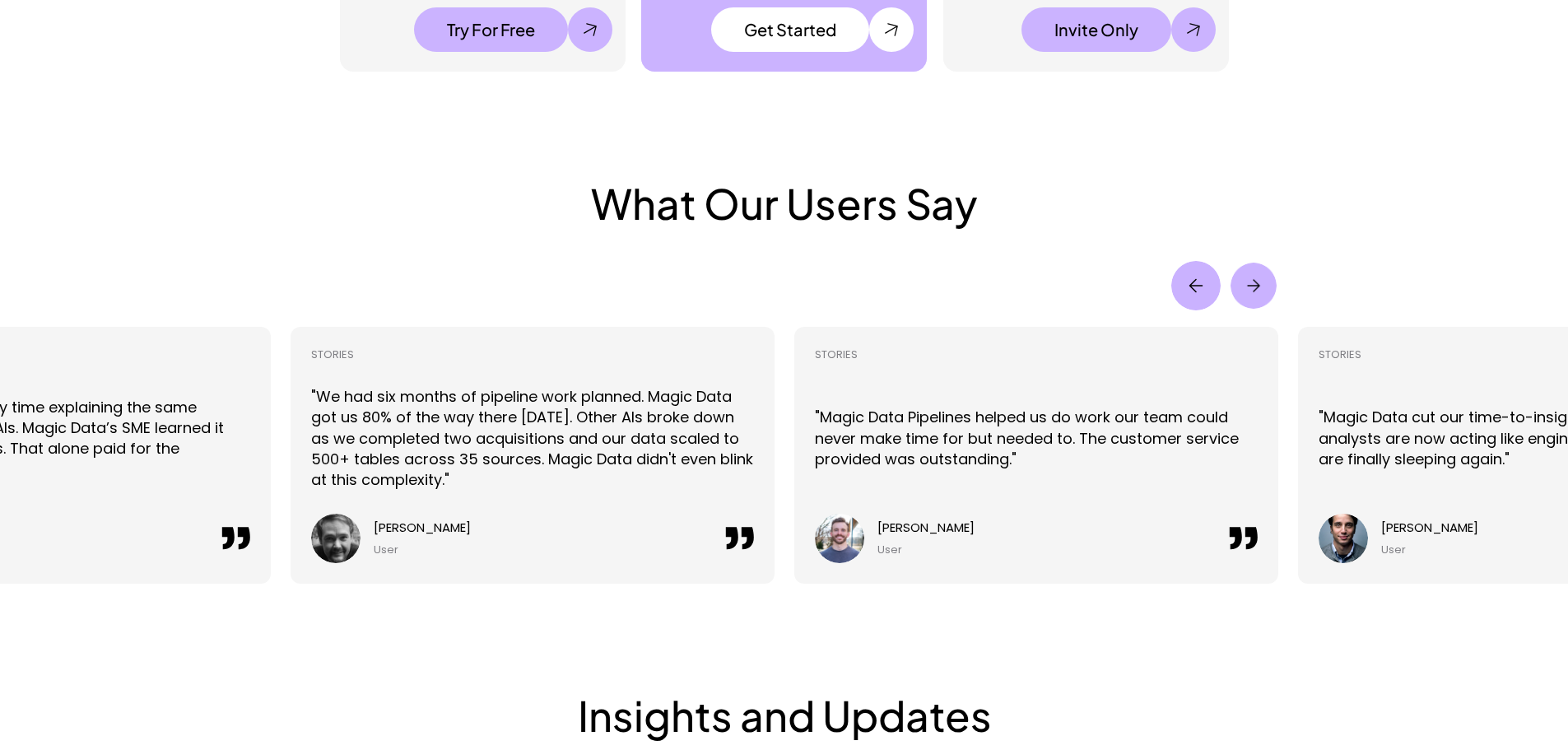
click at [1257, 288] on img "Next" at bounding box center [1253, 285] width 46 height 46
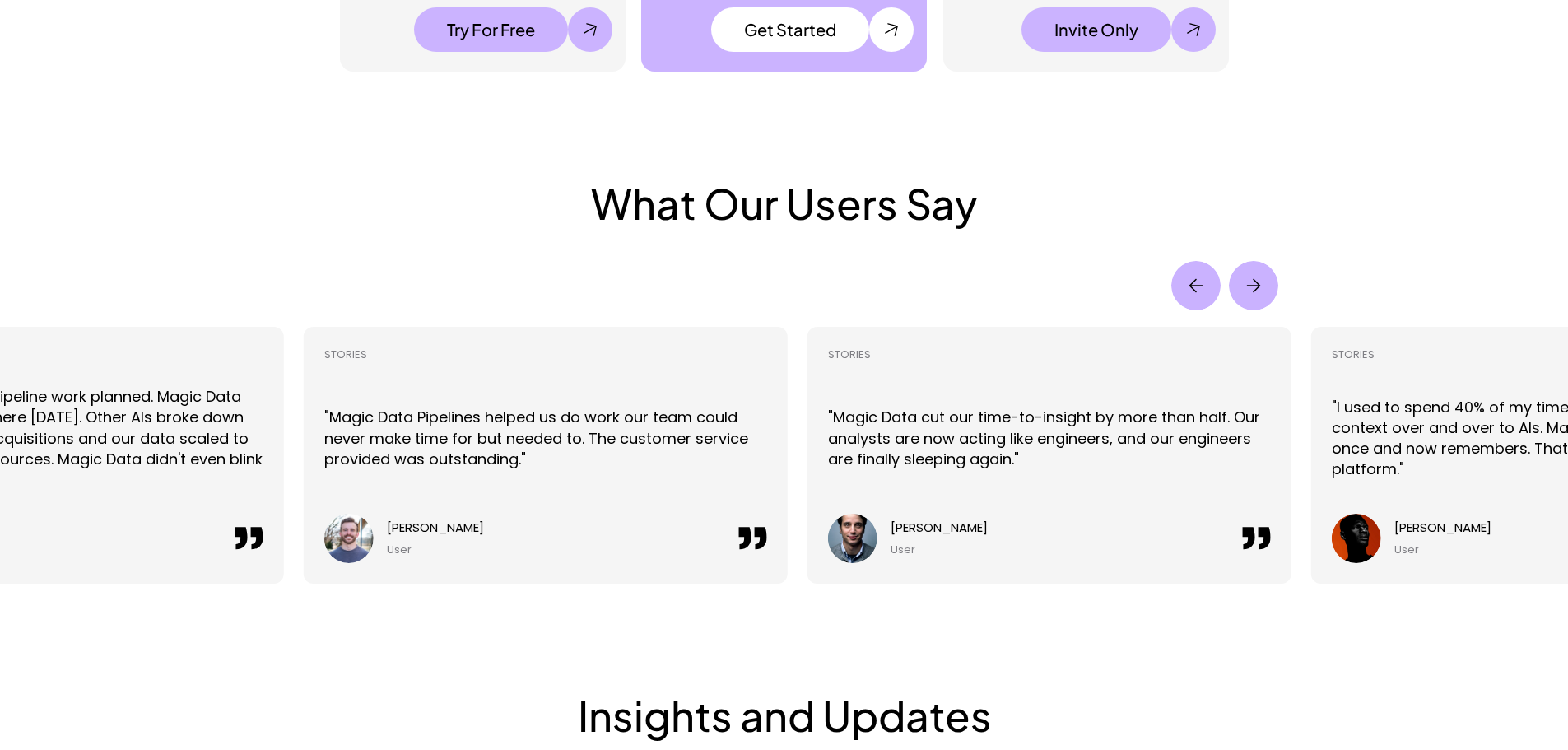
click at [1257, 288] on img "Next" at bounding box center [1253, 285] width 49 height 49
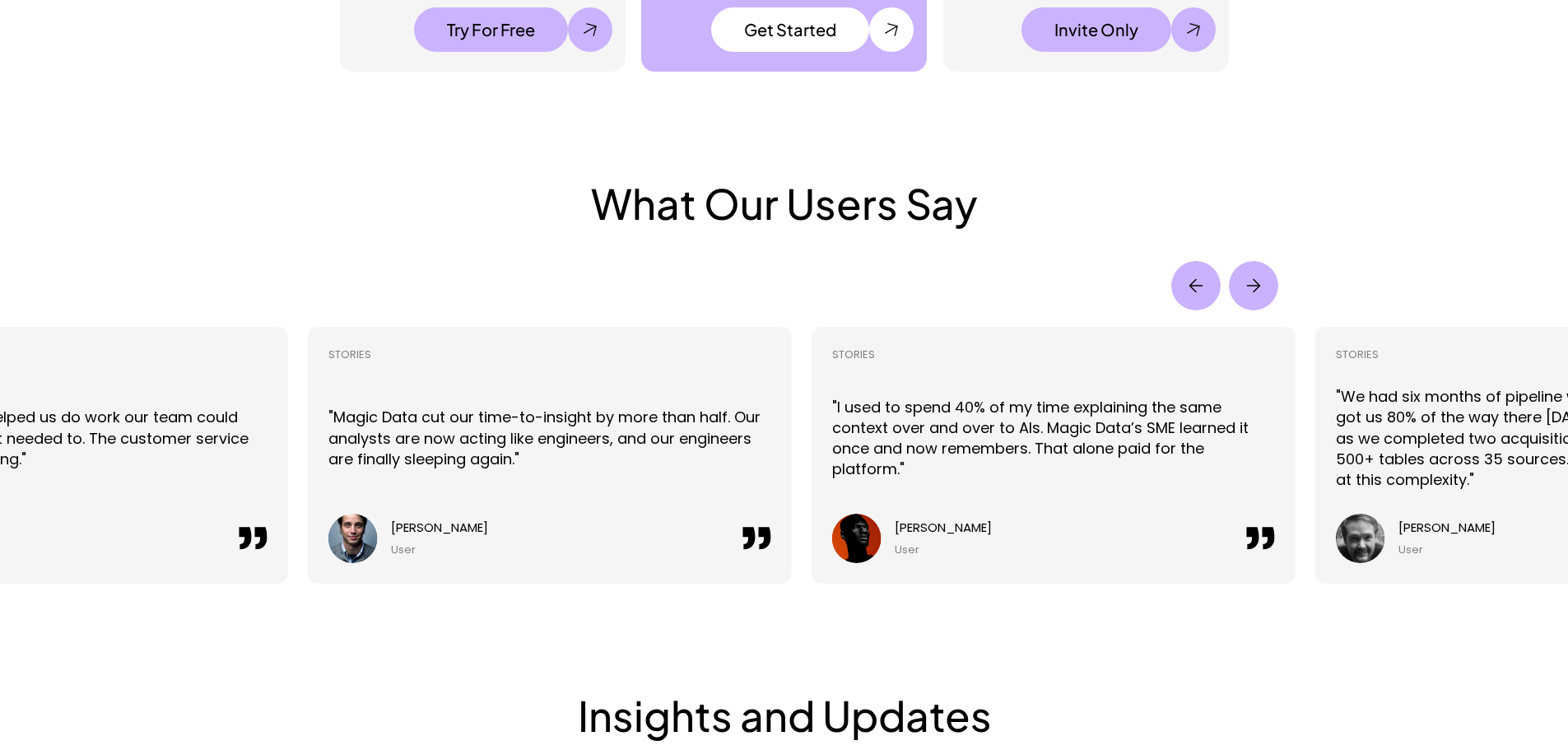
click at [1257, 291] on img "Next" at bounding box center [1253, 285] width 49 height 49
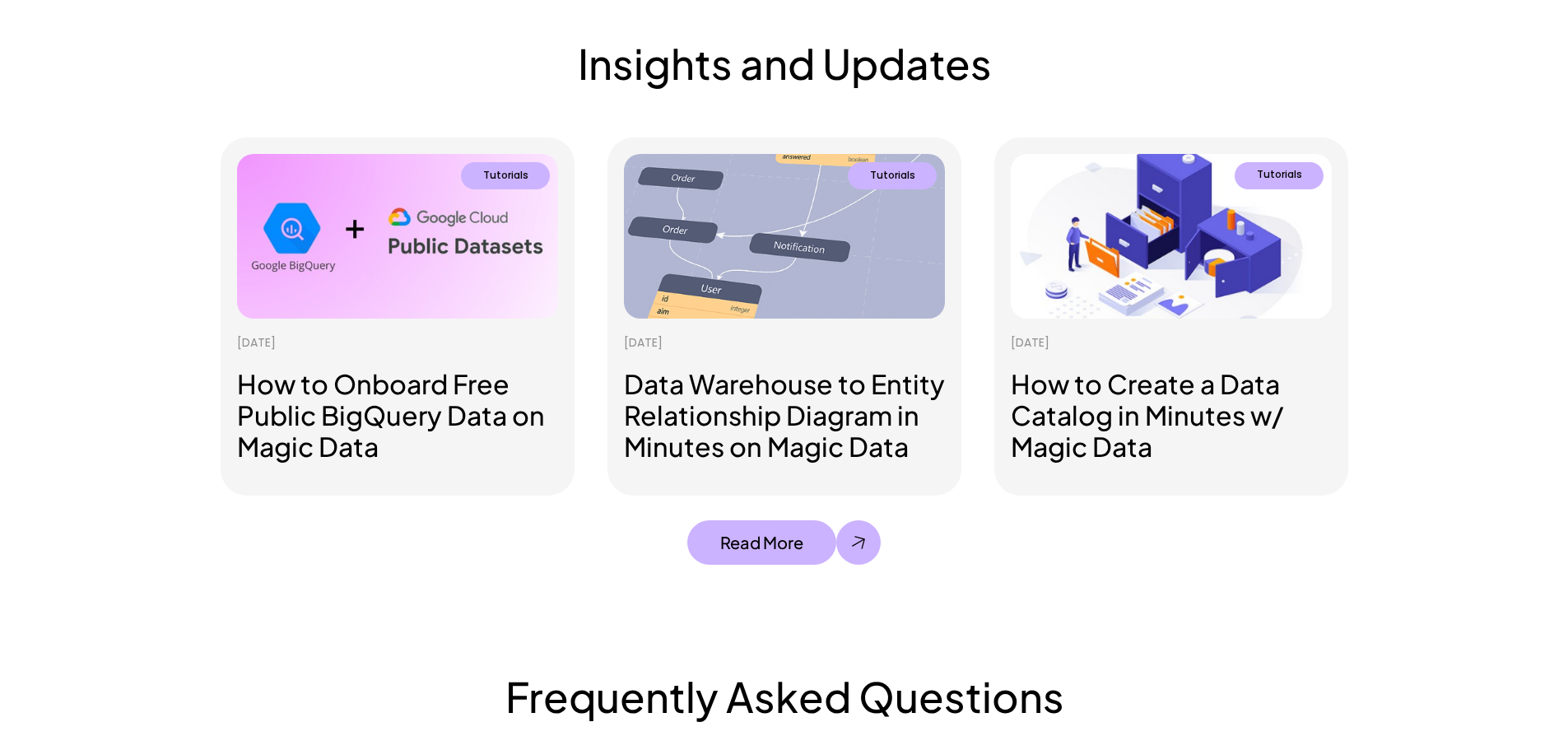
scroll to position [4233, 0]
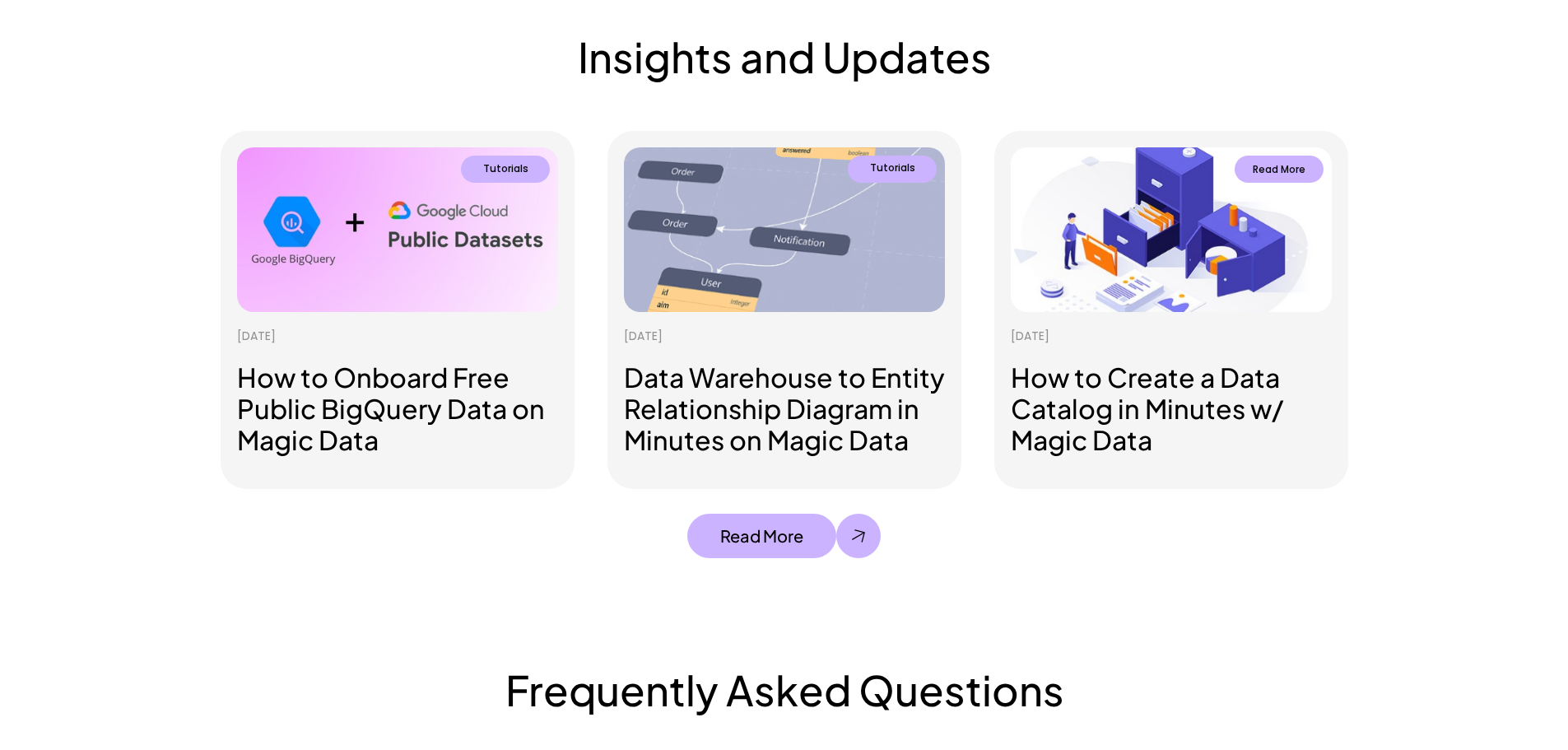
click at [1204, 333] on link "Tutorials Read More [DATE] How to Create a Data Catalog in Minutes w/ Magic Data" at bounding box center [1171, 310] width 354 height 358
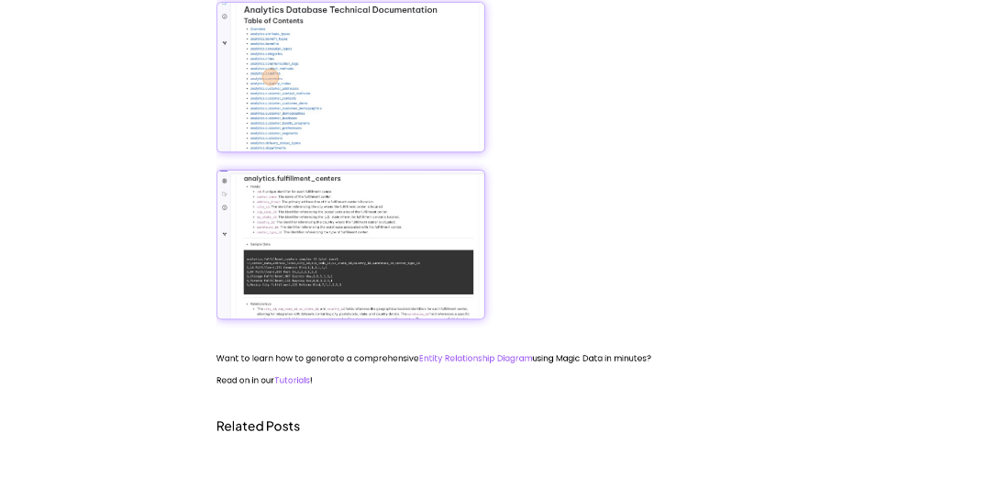
scroll to position [5228, 0]
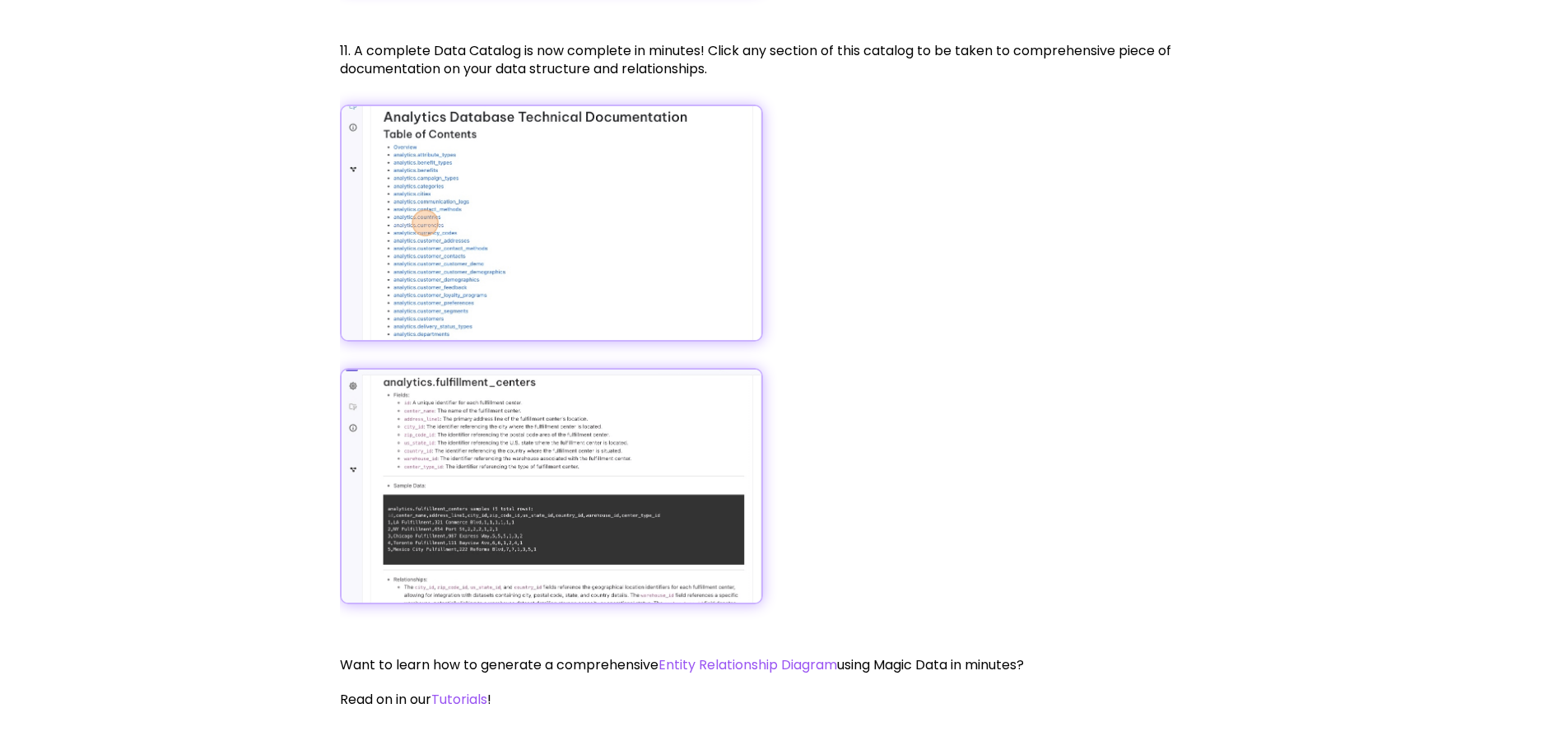
click at [472, 421] on img at bounding box center [551, 486] width 423 height 237
click at [510, 471] on img at bounding box center [551, 486] width 423 height 237
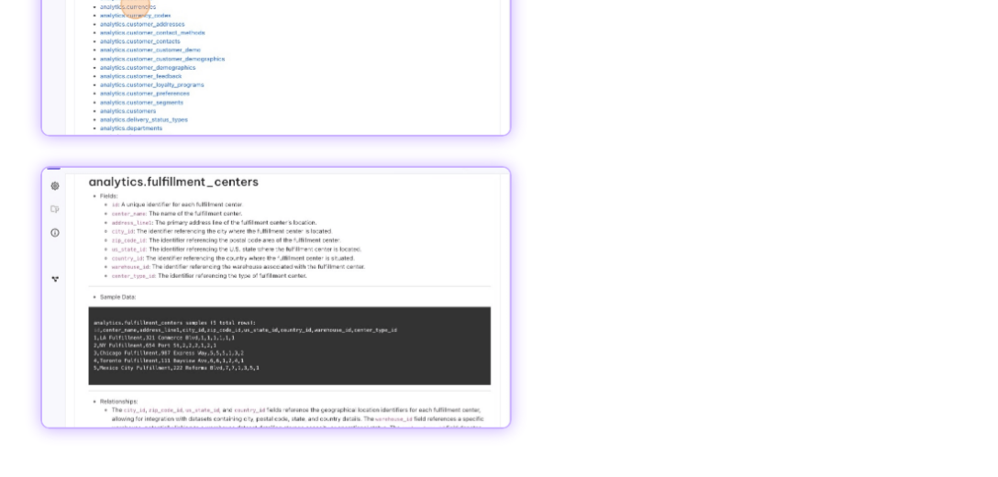
scroll to position [5385, 0]
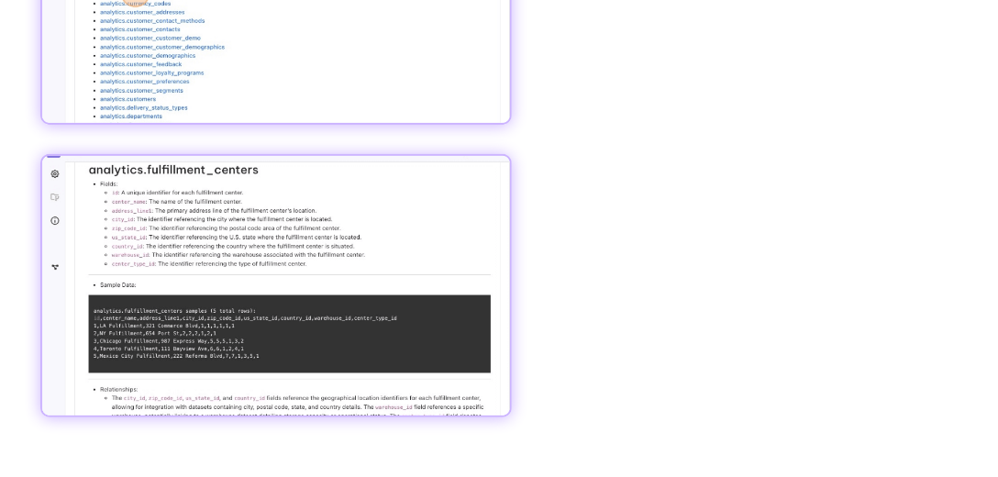
click at [309, 213] on img at bounding box center [275, 286] width 471 height 264
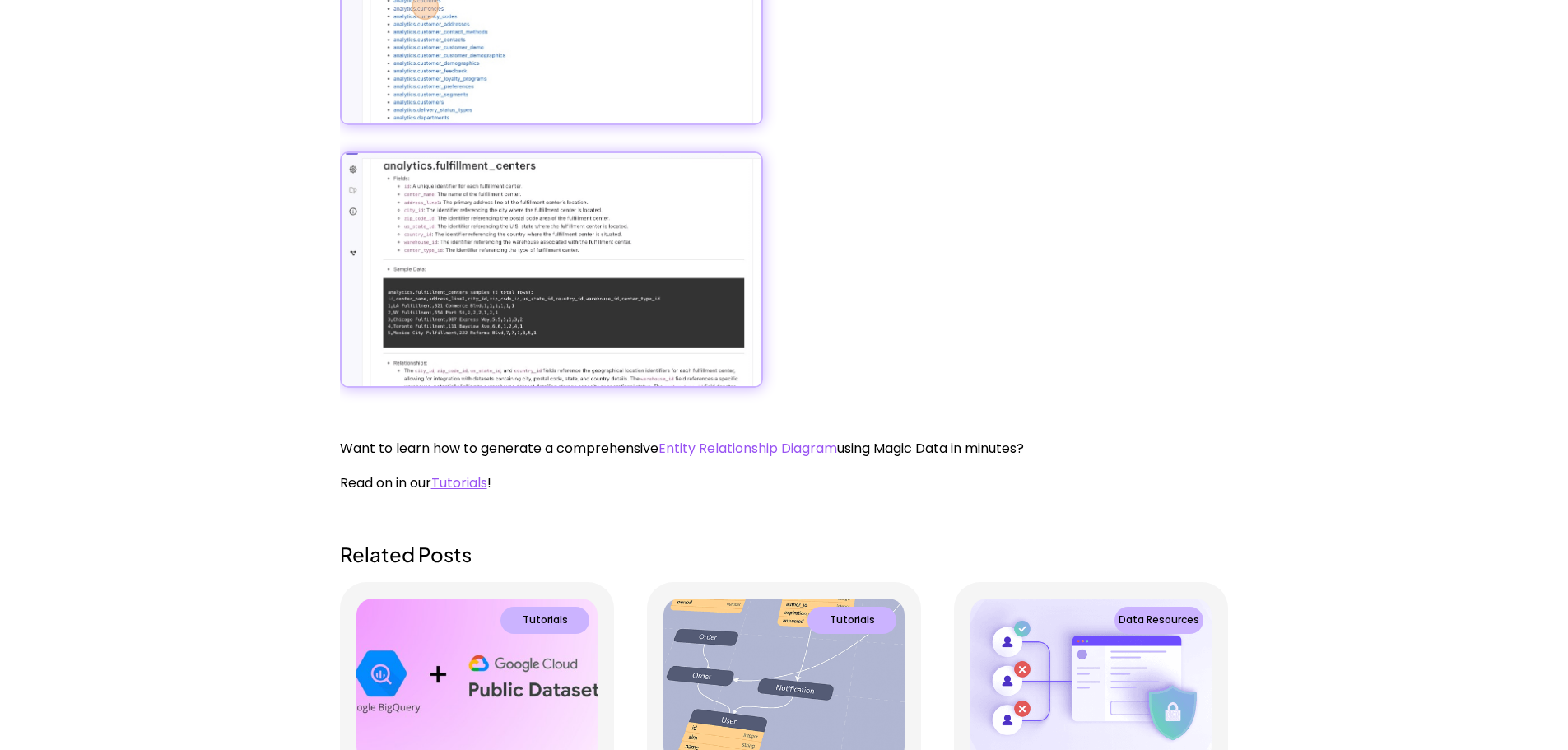
scroll to position [4937, 0]
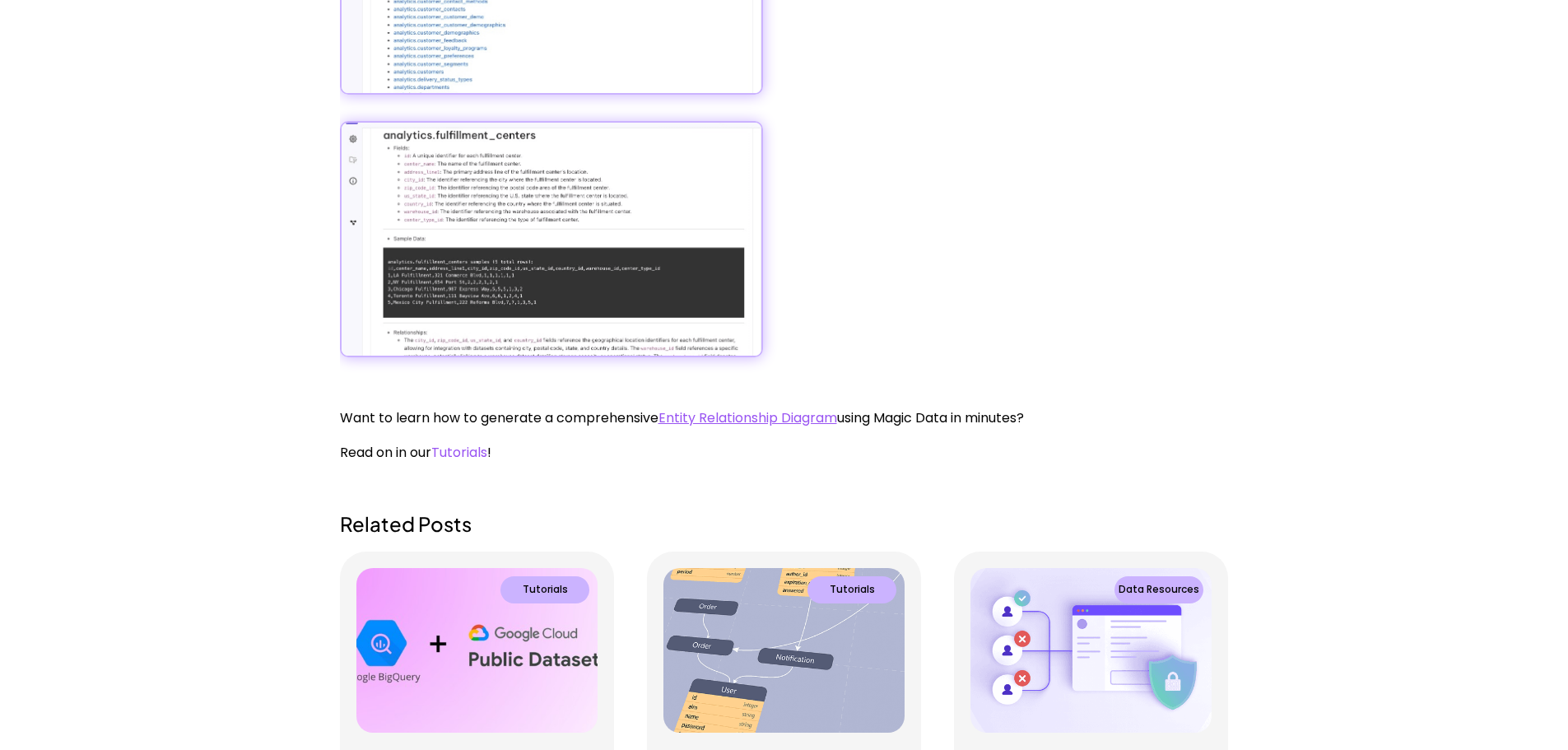
click at [783, 422] on link "Entity Relationship Diagram" at bounding box center [748, 417] width 179 height 19
